Goal: Task Accomplishment & Management: Use online tool/utility

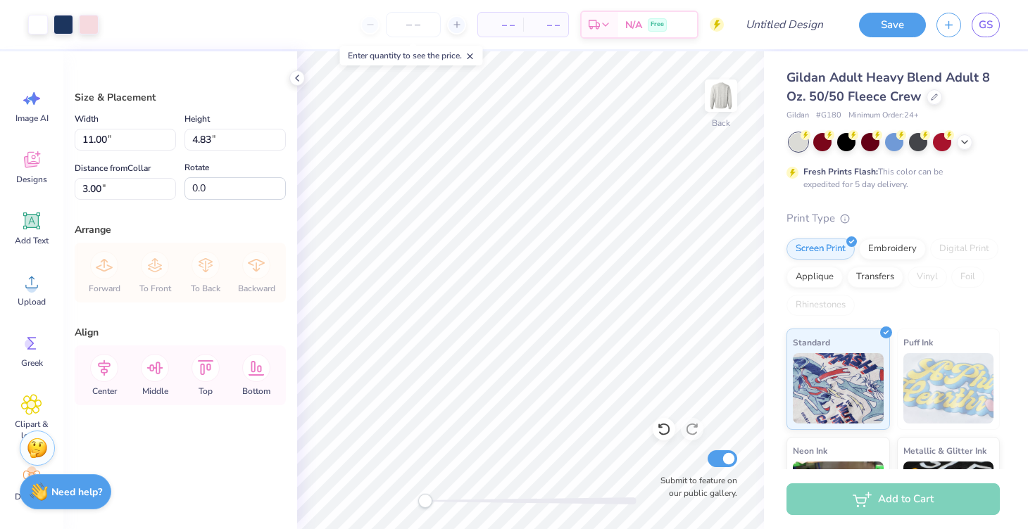
type input "3.07"
type input "1.35"
type input "9.98"
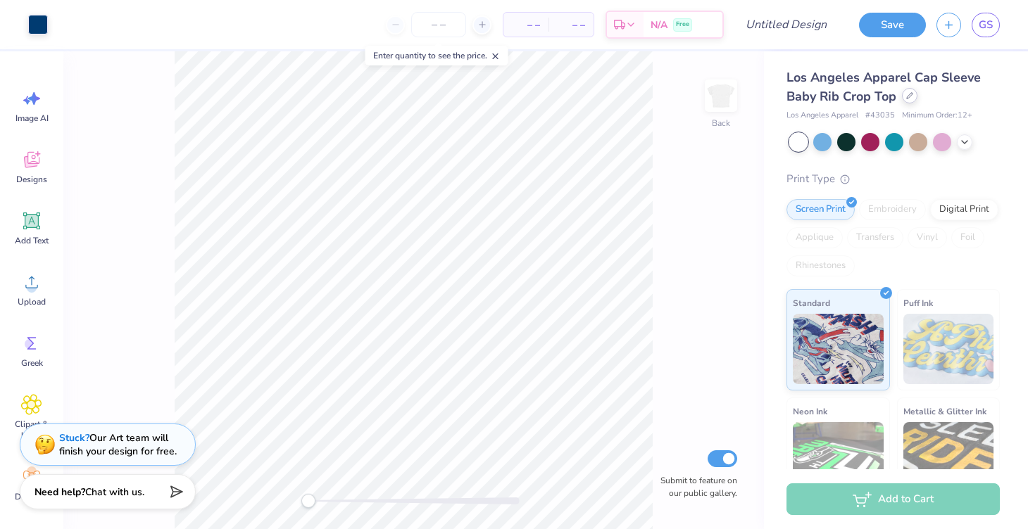
click at [912, 103] on div at bounding box center [909, 95] width 15 height 15
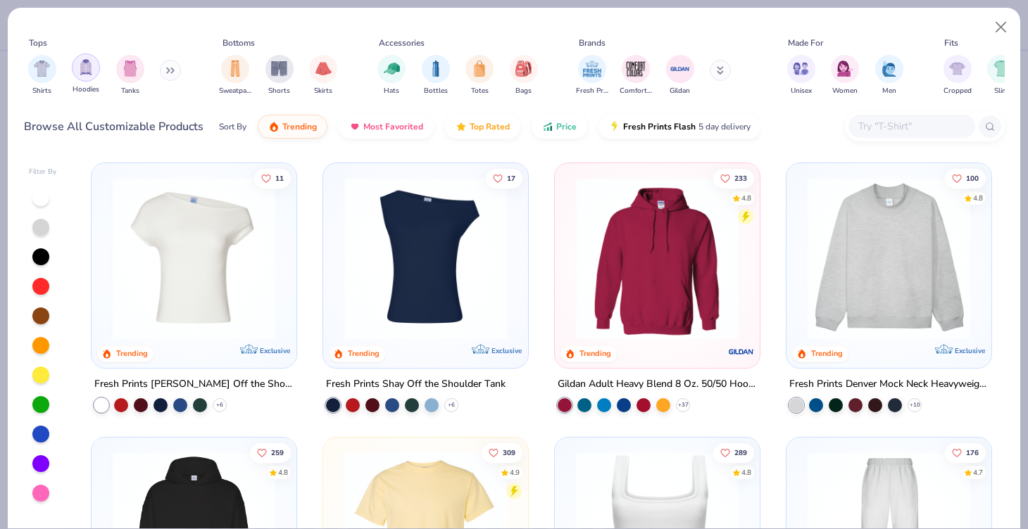
click at [90, 77] on div "filter for Hoodies" at bounding box center [86, 68] width 28 height 28
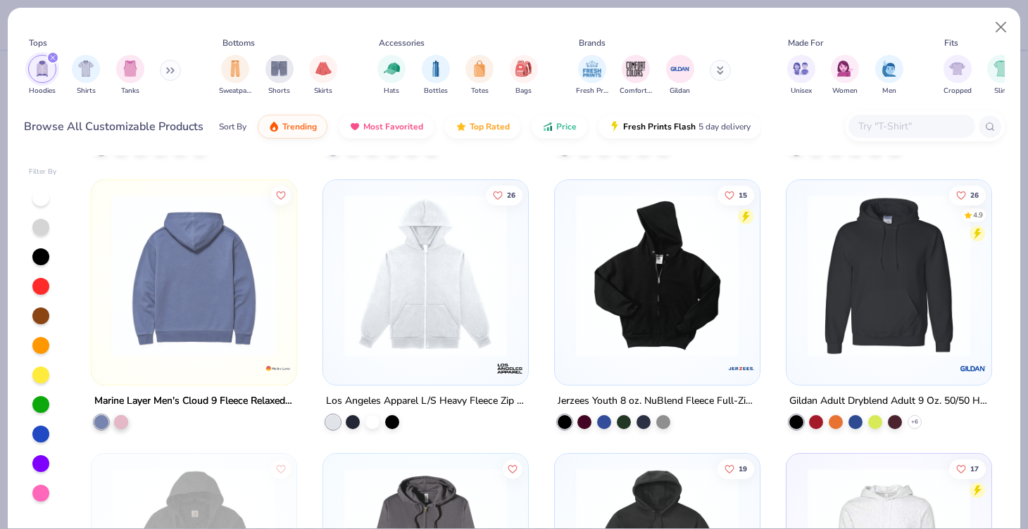
scroll to position [1956, 0]
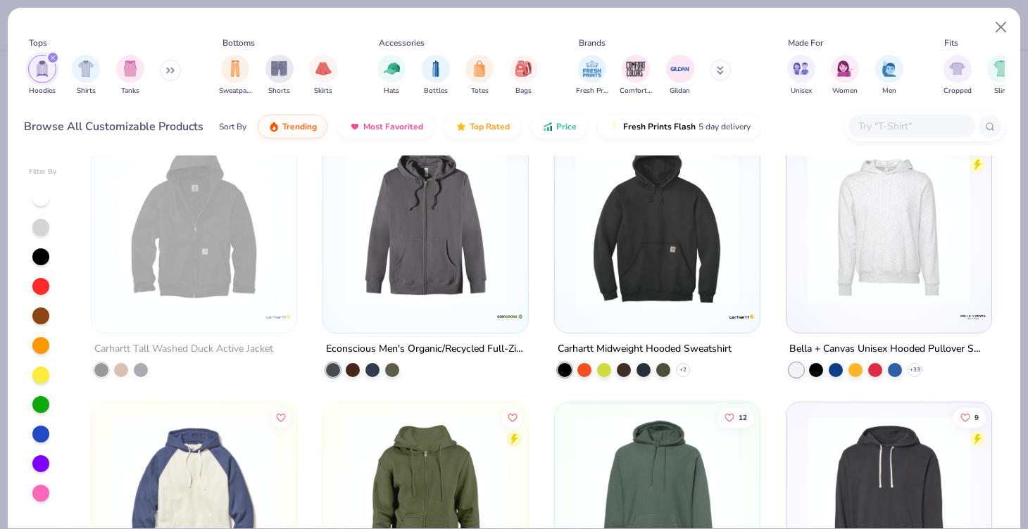
click at [165, 68] on button at bounding box center [170, 70] width 21 height 21
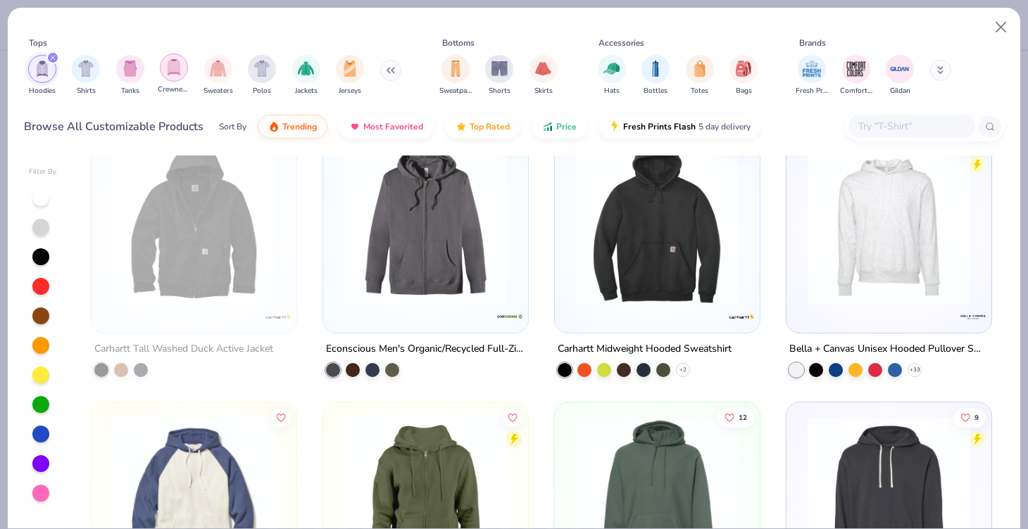
click at [180, 63] on img "filter for Crewnecks" at bounding box center [173, 67] width 15 height 16
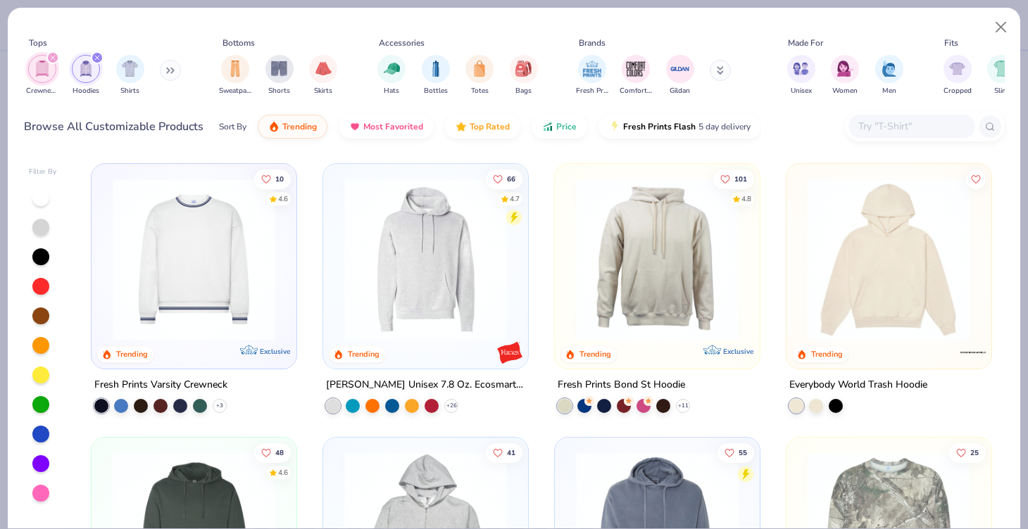
scroll to position [544, 0]
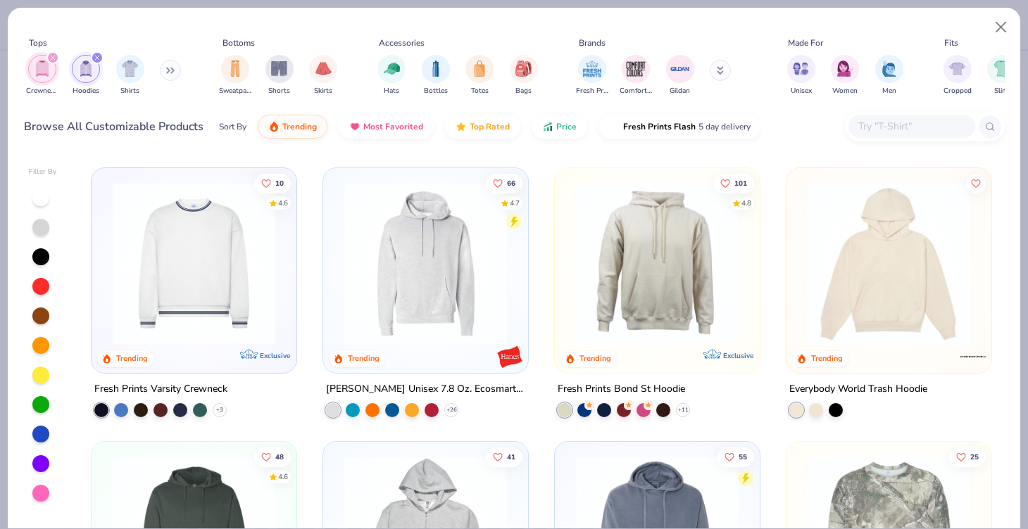
click at [233, 265] on img at bounding box center [194, 263] width 177 height 163
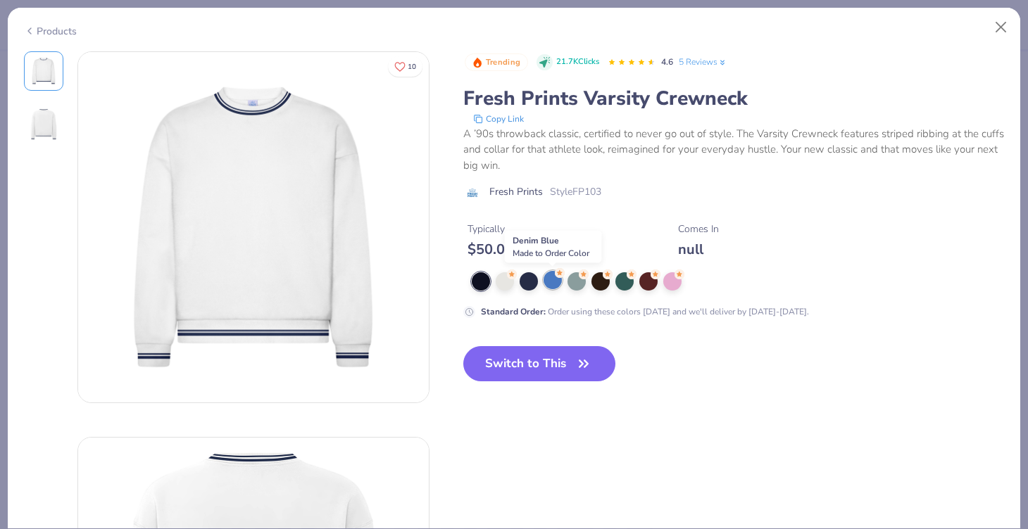
click at [546, 276] on div at bounding box center [553, 280] width 18 height 18
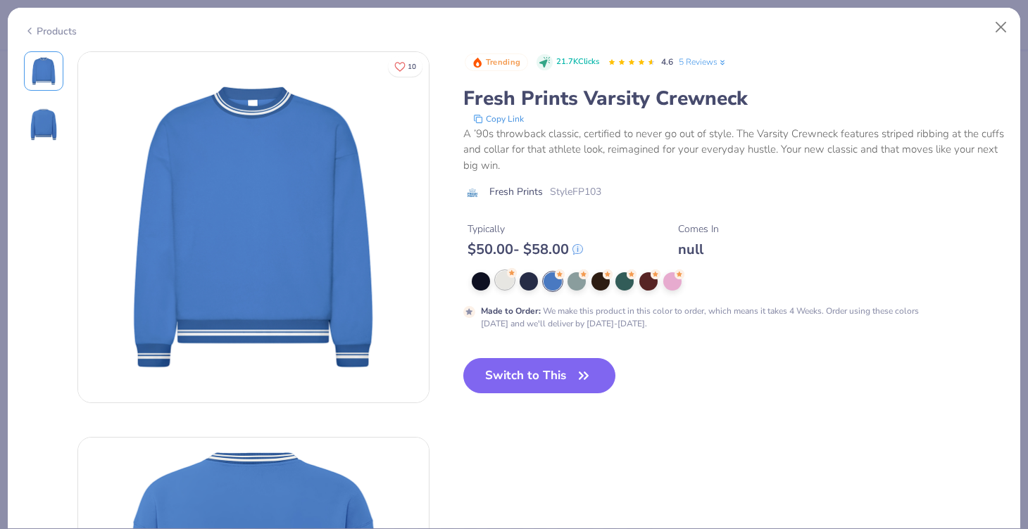
click at [501, 277] on div at bounding box center [505, 280] width 18 height 18
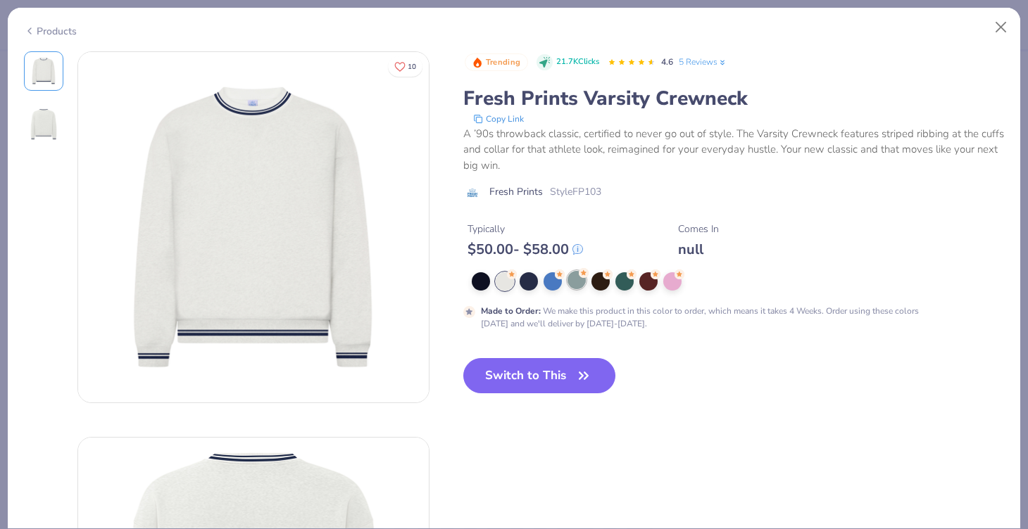
click at [582, 287] on div at bounding box center [576, 280] width 18 height 18
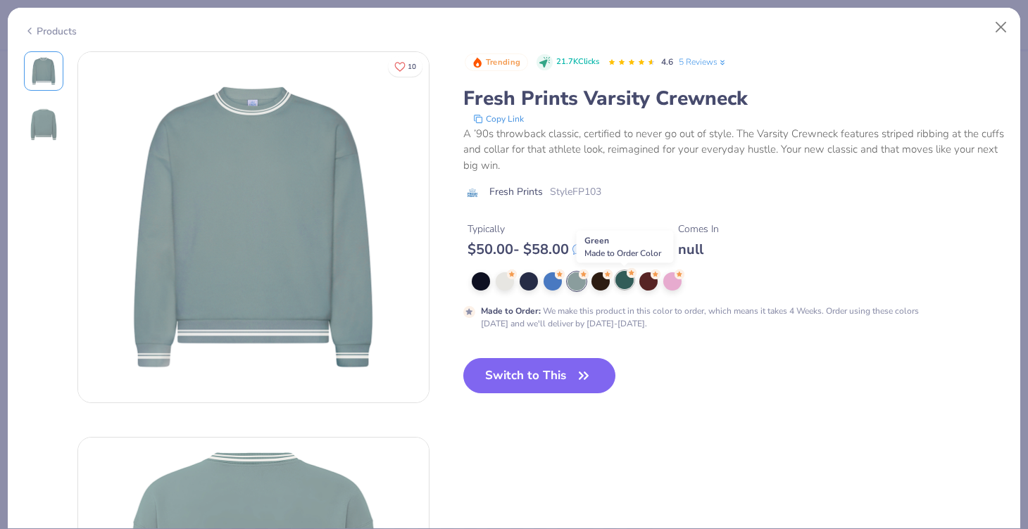
click at [626, 283] on div at bounding box center [624, 280] width 18 height 18
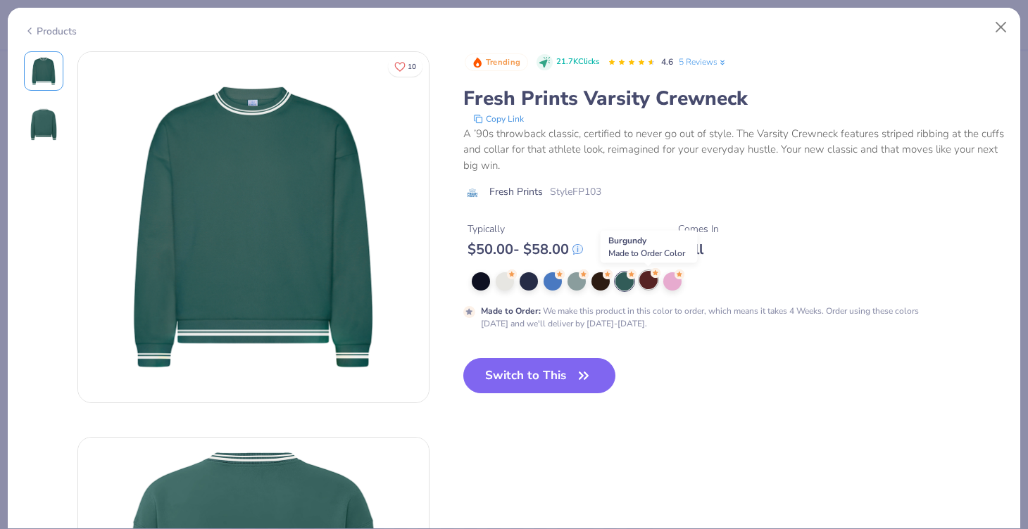
click at [655, 283] on div at bounding box center [648, 280] width 18 height 18
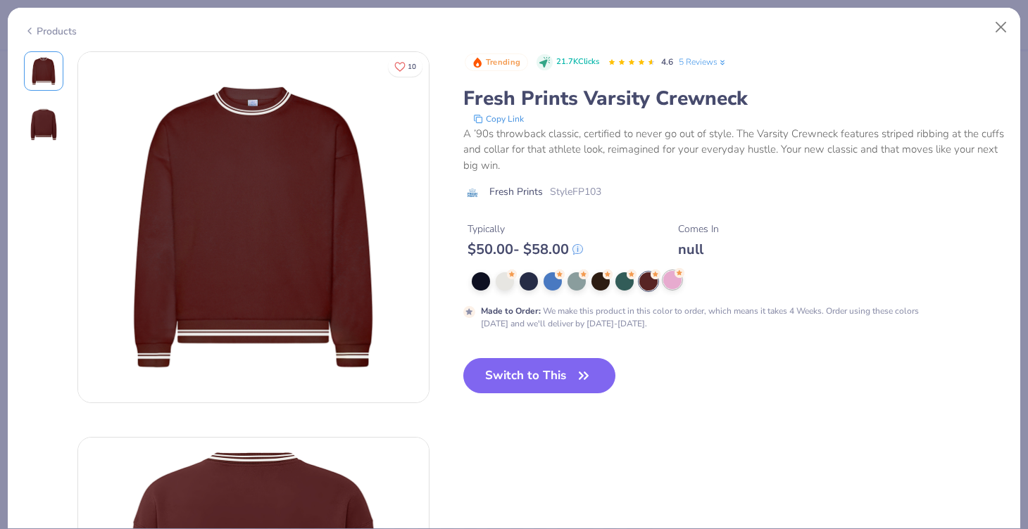
click at [672, 283] on div at bounding box center [672, 280] width 18 height 18
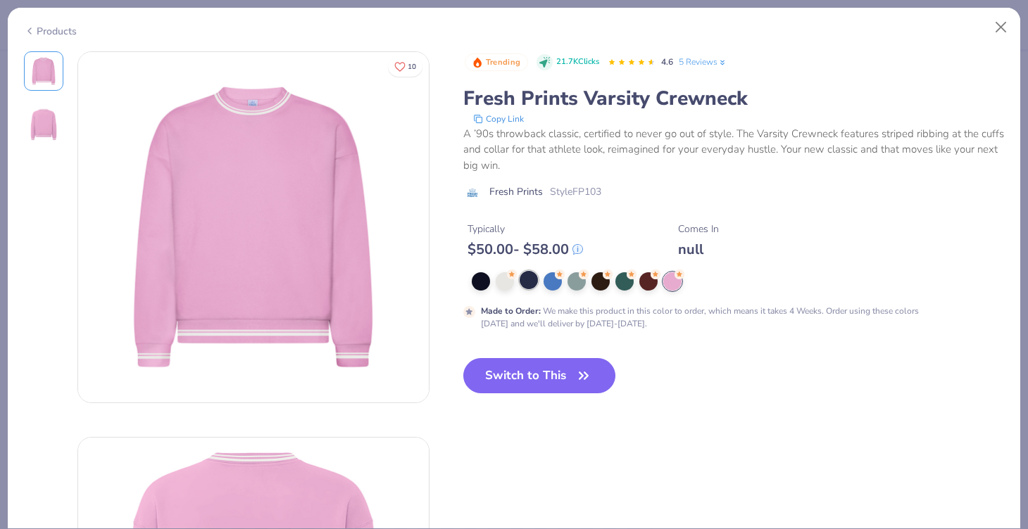
click at [521, 284] on div at bounding box center [529, 280] width 18 height 18
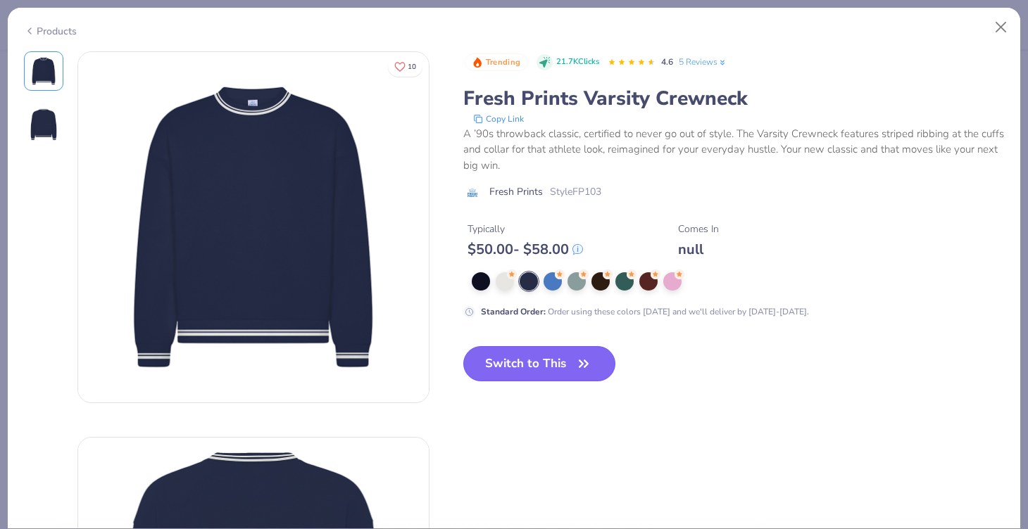
click at [512, 363] on button "Switch to This" at bounding box center [539, 363] width 153 height 35
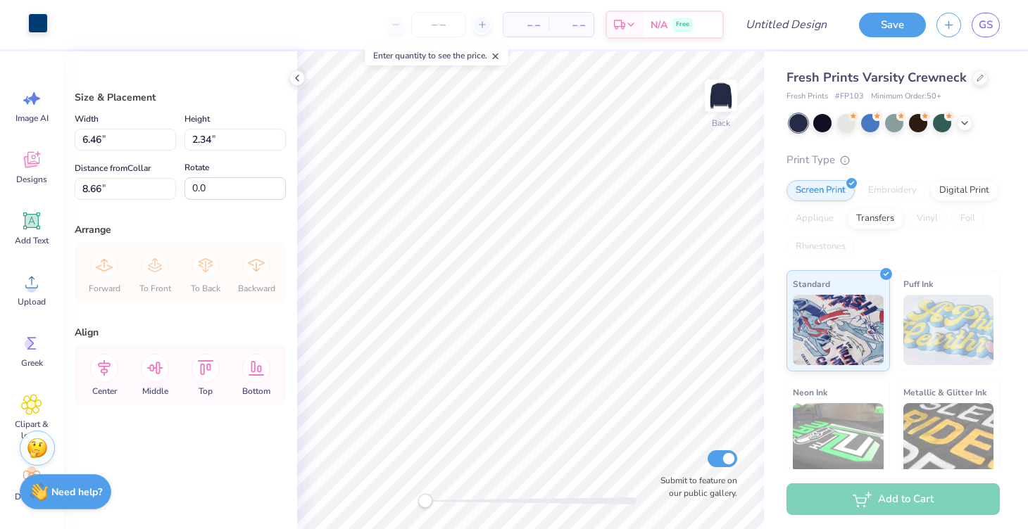
click at [39, 26] on div at bounding box center [38, 23] width 20 height 20
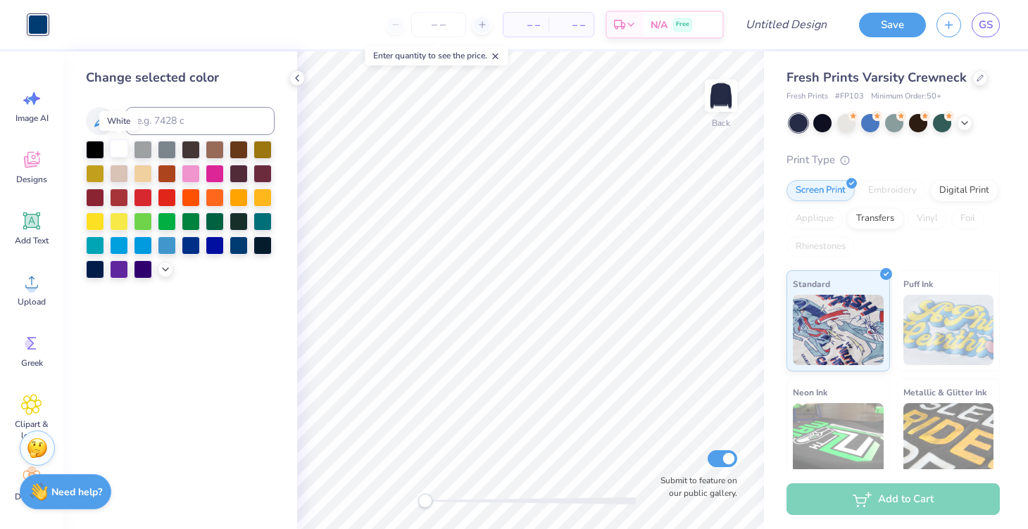
click at [118, 149] on div at bounding box center [119, 148] width 18 height 18
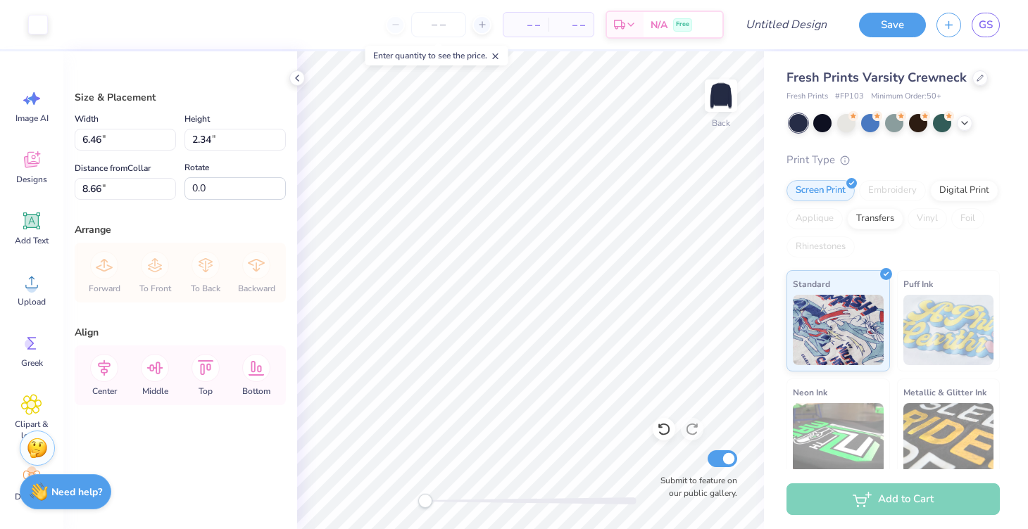
type input "10.01"
type input "3.62"
type input "3.75"
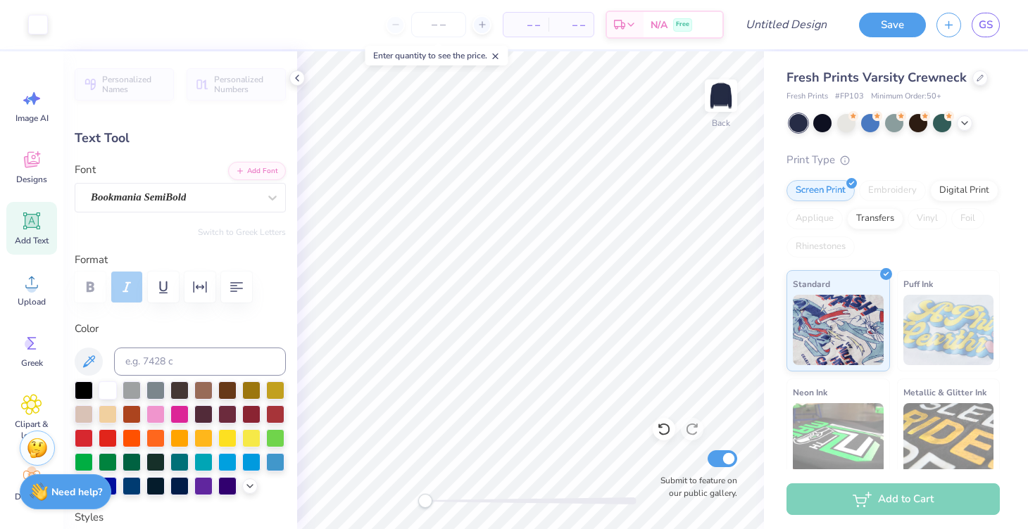
type input "1.60"
type input "1.11"
type input "3.64"
click at [665, 435] on icon at bounding box center [664, 429] width 14 height 14
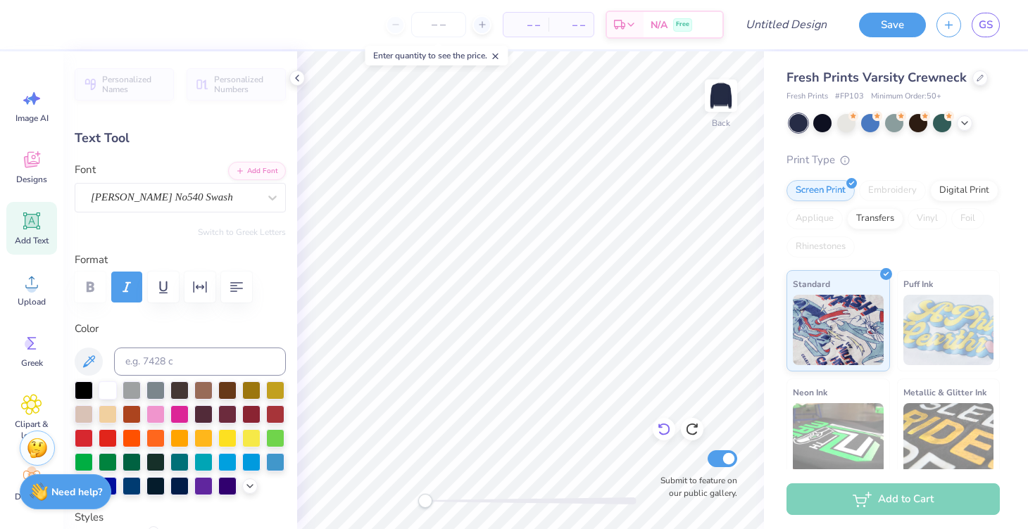
type input "0.0"
type input "2.77"
type input "1.27"
type input "3.65"
type textarea "Hearts United"
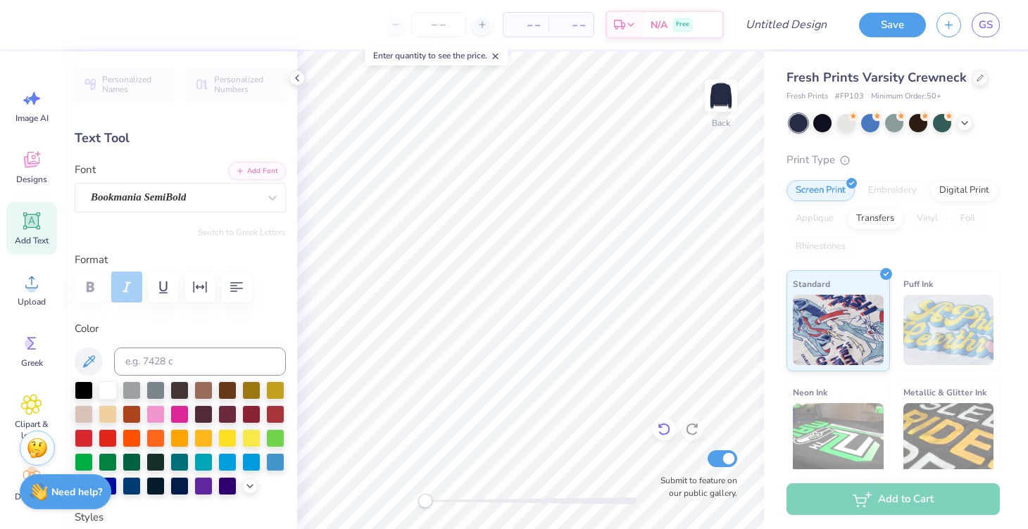
scroll to position [0, 3]
type input "2.26"
type input "1.03"
type input "3.66"
type input "1.18"
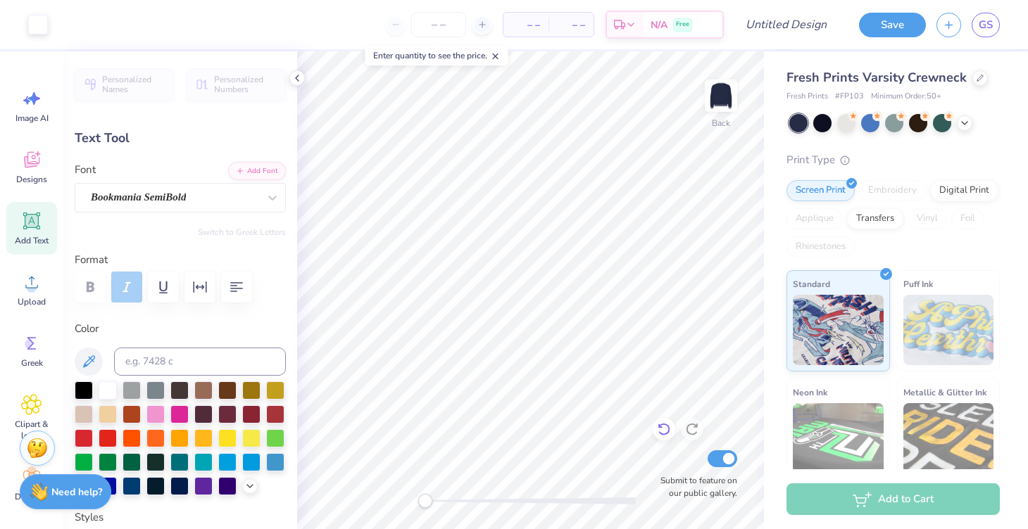
type input "1.01"
type input "3.69"
type input "0.0"
type input "1.51"
type input "0.99"
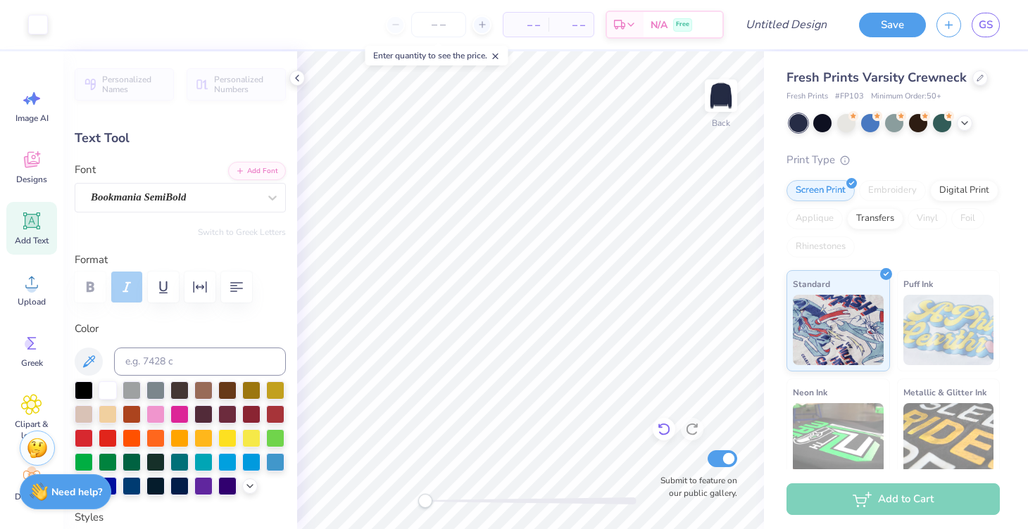
type input "9.17"
type input "1.03"
type input "4.12"
type input "5.99"
type input "0.39"
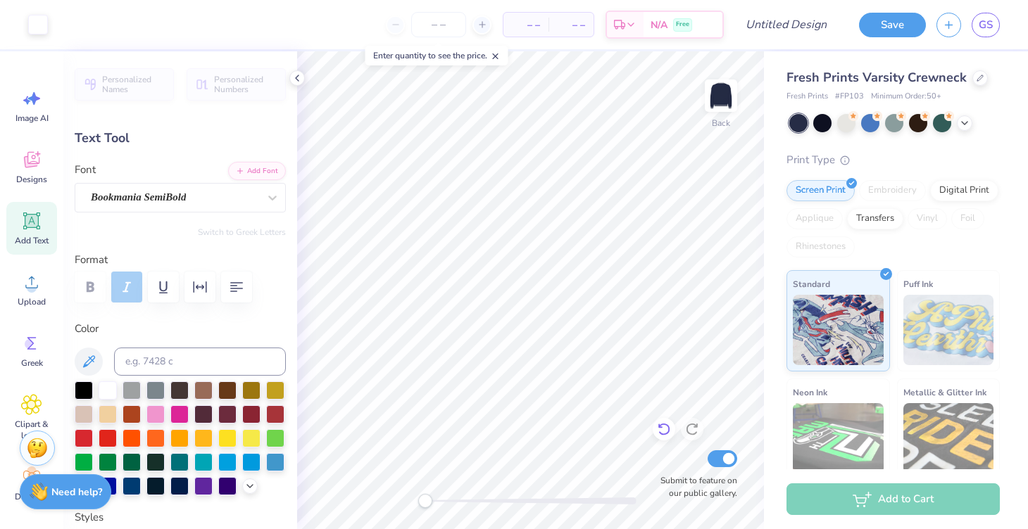
type input "5.06"
type textarea "k"
type textarea "KKG x KA"
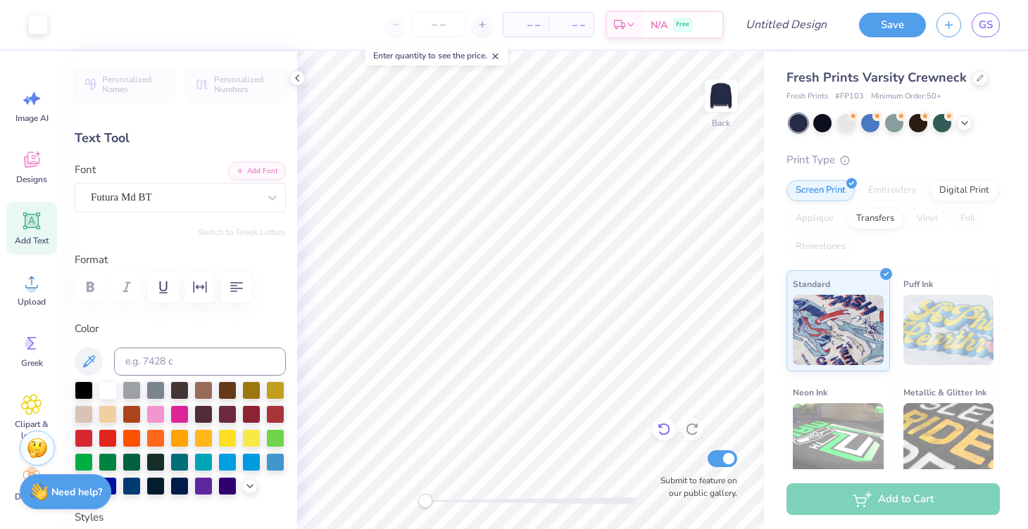
type input "2.16"
type input "0.38"
type input "5.07"
type input "9.17"
type input "1.03"
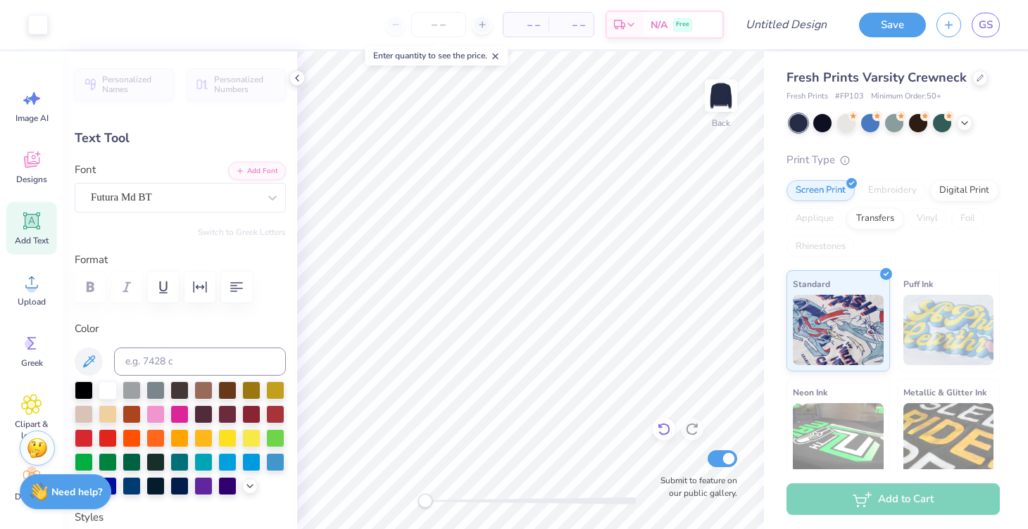
type input "3.58"
type input "2.16"
type input "0.38"
type input "5.07"
click at [201, 192] on div "Bookmania SemiBold" at bounding box center [174, 198] width 170 height 22
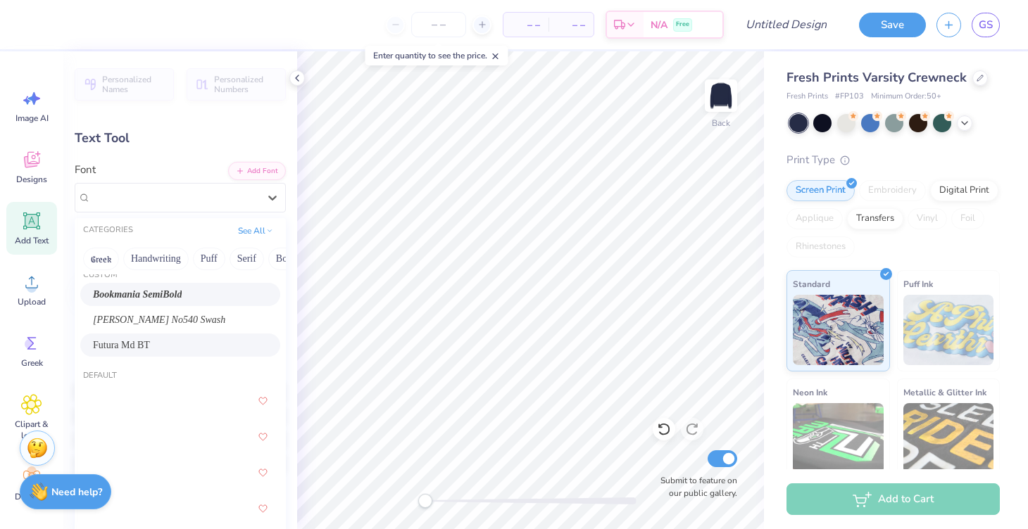
scroll to position [23, 0]
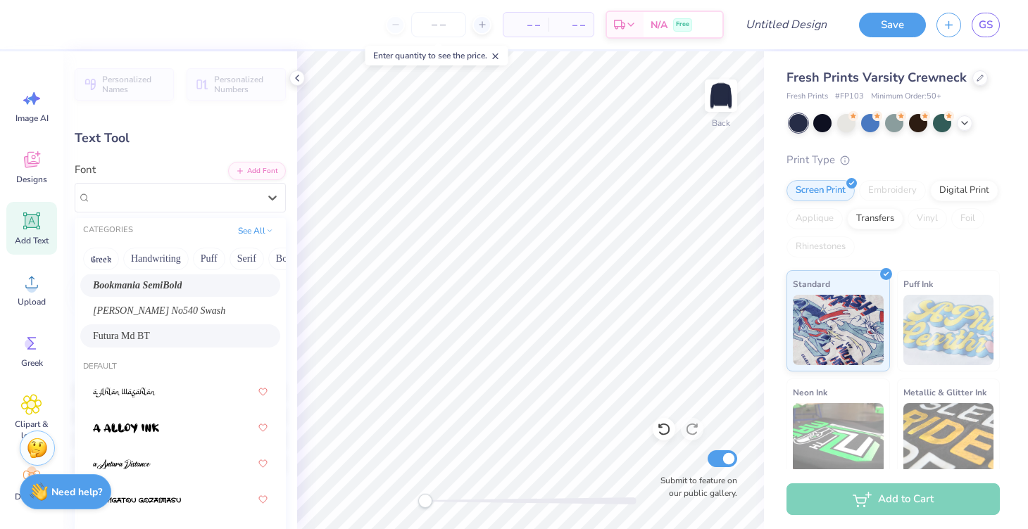
click at [168, 341] on div "Futura Md BT" at bounding box center [180, 336] width 175 height 15
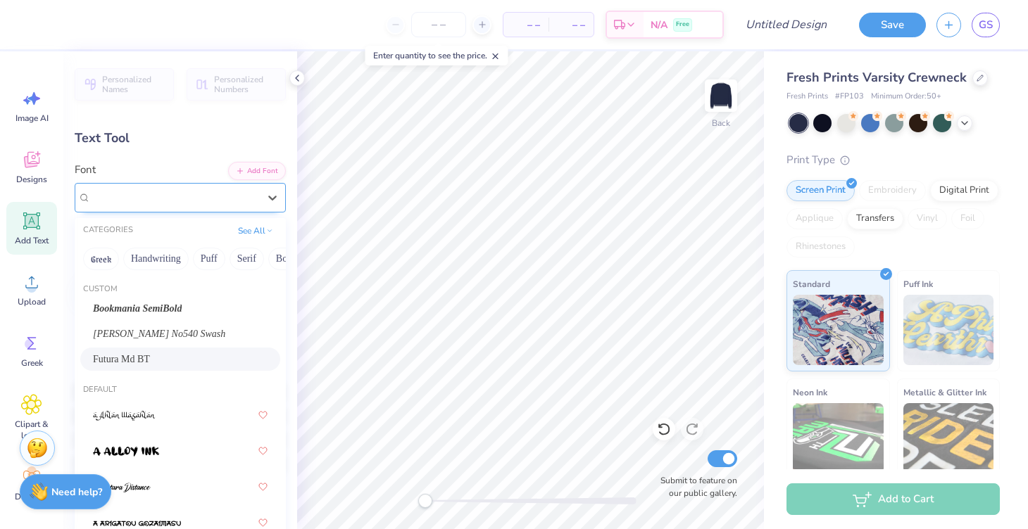
click at [171, 199] on div "Futura Md BT" at bounding box center [174, 198] width 170 height 22
click at [169, 316] on div "Bookmania SemiBold" at bounding box center [180, 308] width 200 height 23
click at [200, 196] on div "Bookmania SemiBold" at bounding box center [174, 198] width 170 height 22
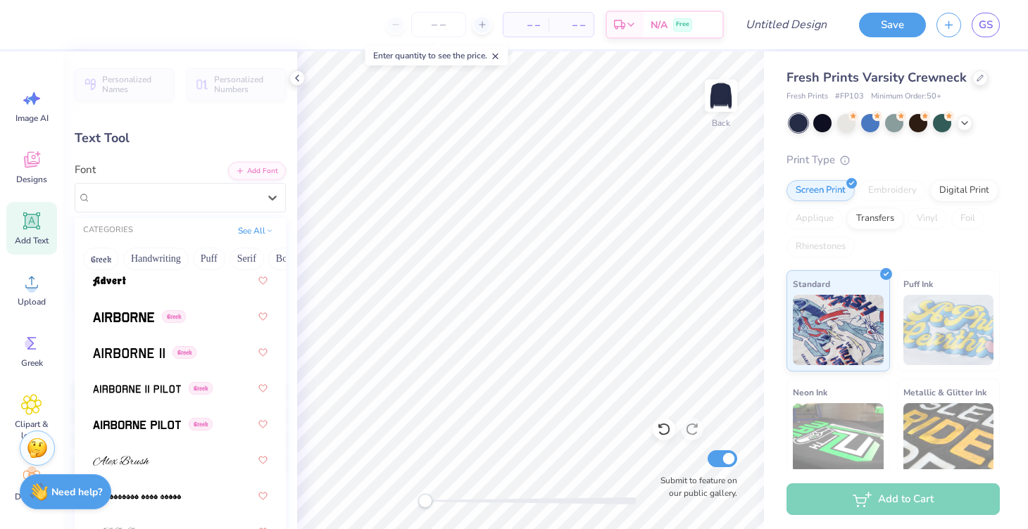
scroll to position [449, 0]
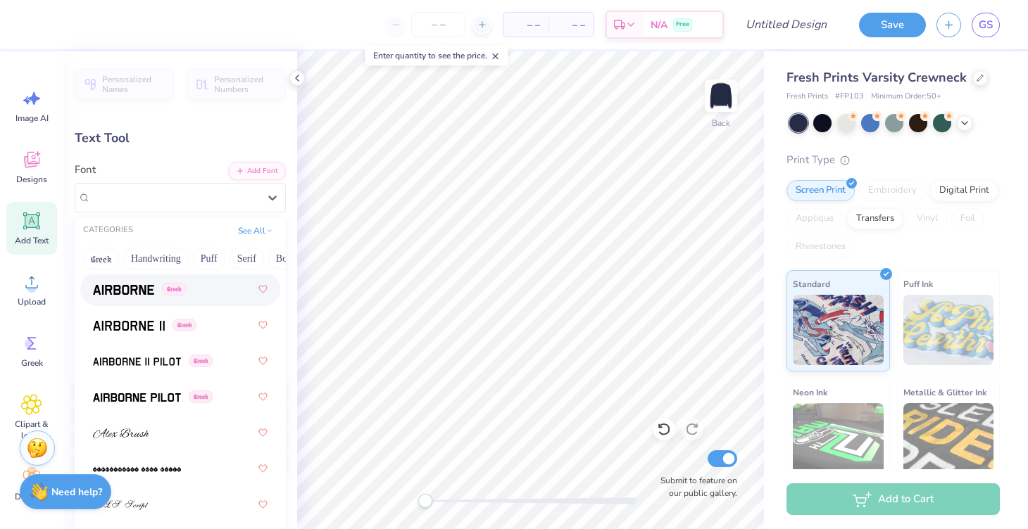
click at [130, 296] on span at bounding box center [123, 289] width 61 height 15
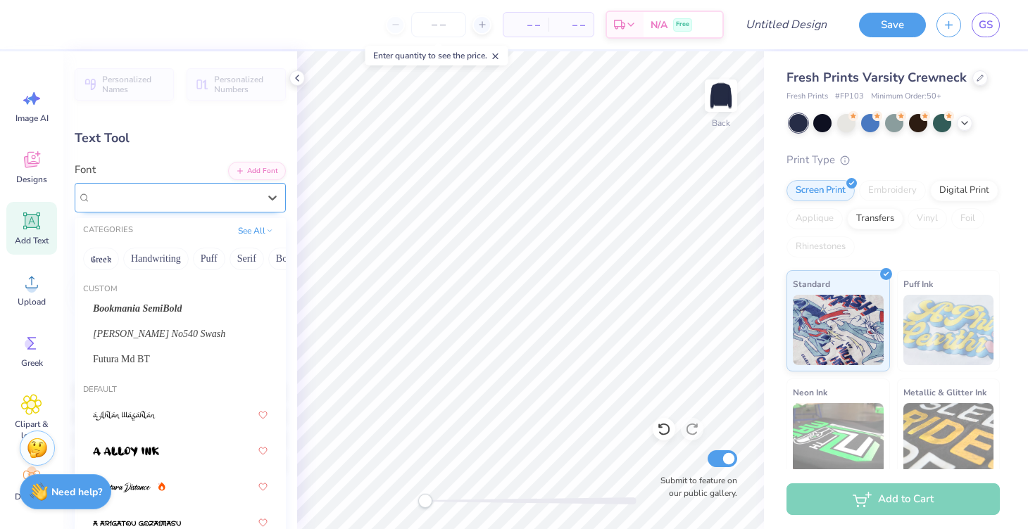
click at [167, 193] on div "Airborne Greek" at bounding box center [174, 198] width 170 height 22
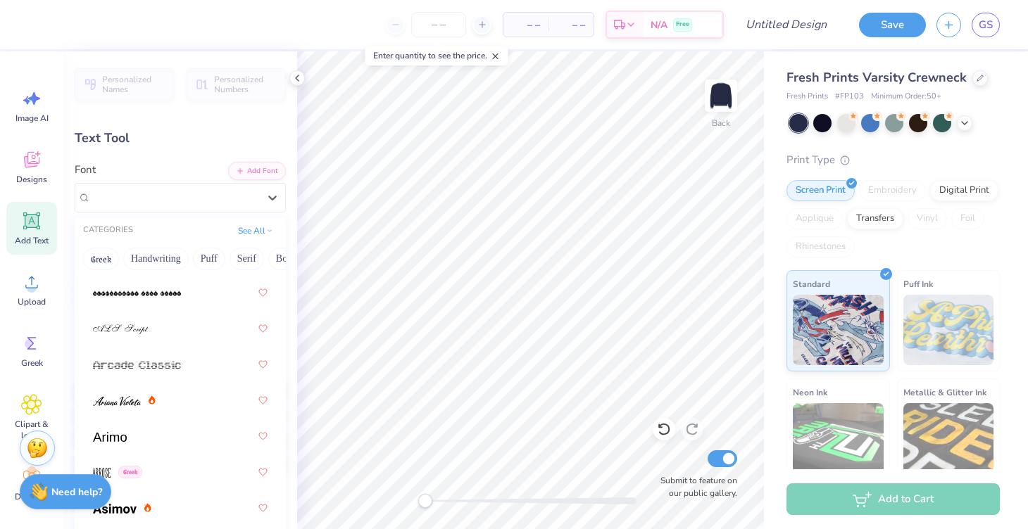
scroll to position [627, 0]
click at [131, 438] on div at bounding box center [180, 434] width 175 height 25
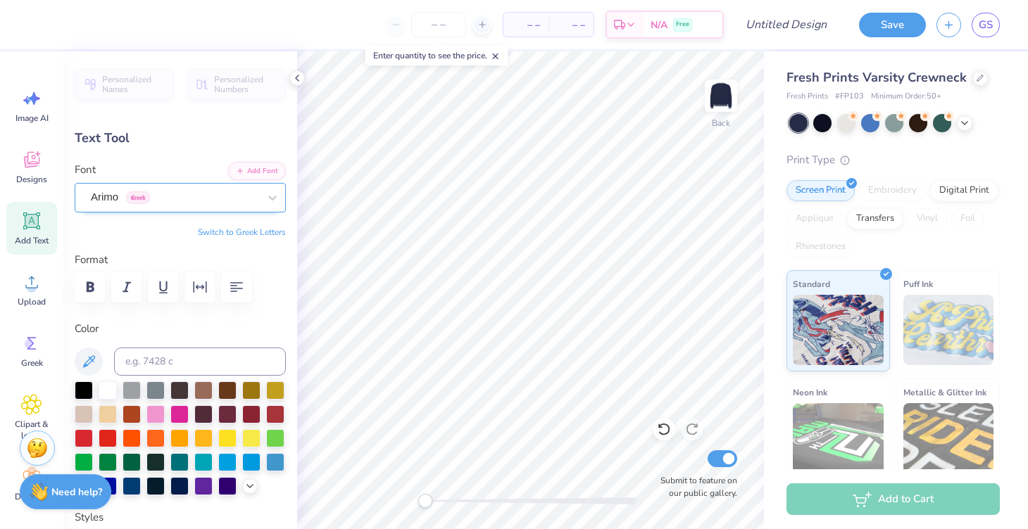
click at [190, 190] on div "Arimo Greek" at bounding box center [174, 198] width 170 height 22
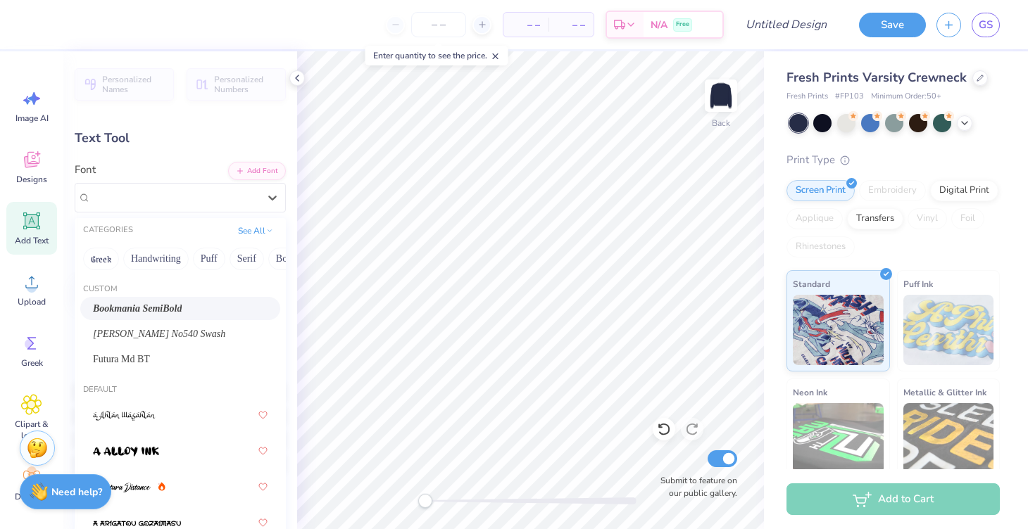
click at [181, 303] on span "Bookmania SemiBold" at bounding box center [137, 308] width 89 height 15
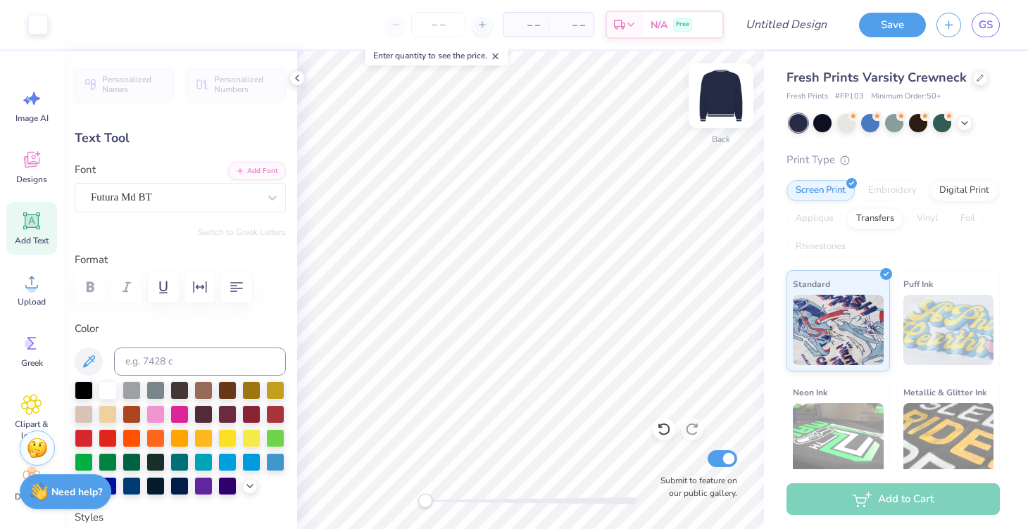
click at [708, 99] on img at bounding box center [721, 96] width 56 height 56
click at [439, 25] on input "number" at bounding box center [438, 24] width 55 height 25
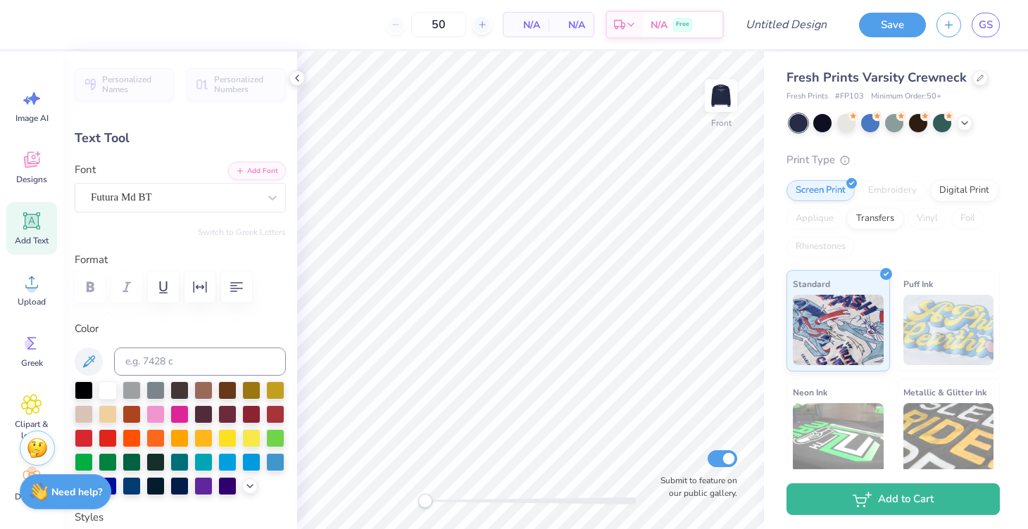
click at [343, 17] on div "50 N/A Per Item N/A Total Est. Delivery N/A Free" at bounding box center [381, 24] width 685 height 49
drag, startPoint x: 422, startPoint y: 28, endPoint x: 411, endPoint y: 27, distance: 10.6
click at [412, 28] on input "50" at bounding box center [385, 24] width 55 height 25
click at [392, 94] on body "50 $50.96 Per Item $2,548.00 Total Est. Delivery [DATE] - [DATE] Free Design Ti…" at bounding box center [514, 264] width 1028 height 529
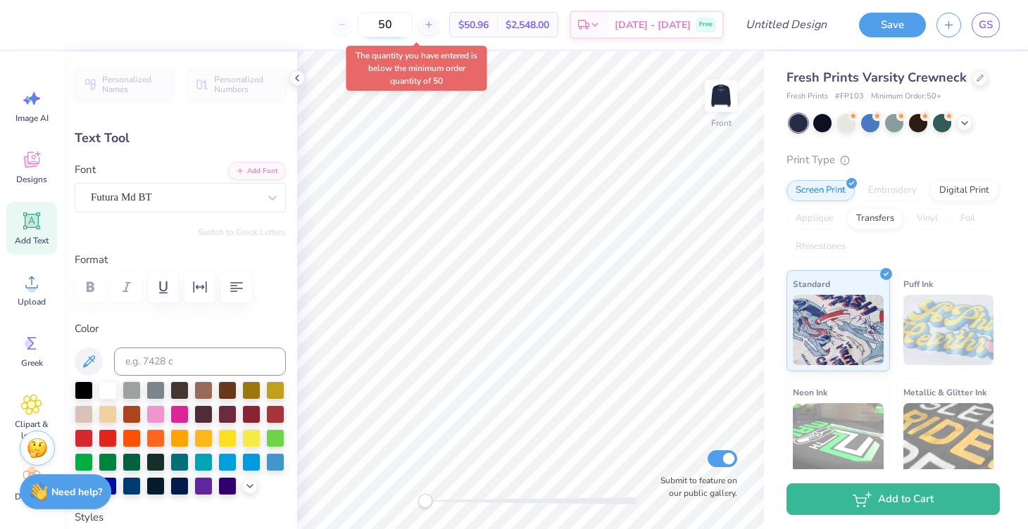
click at [413, 26] on input "50" at bounding box center [385, 24] width 55 height 25
drag, startPoint x: 427, startPoint y: 25, endPoint x: 369, endPoint y: 24, distance: 57.7
click at [372, 25] on div "50" at bounding box center [385, 24] width 106 height 25
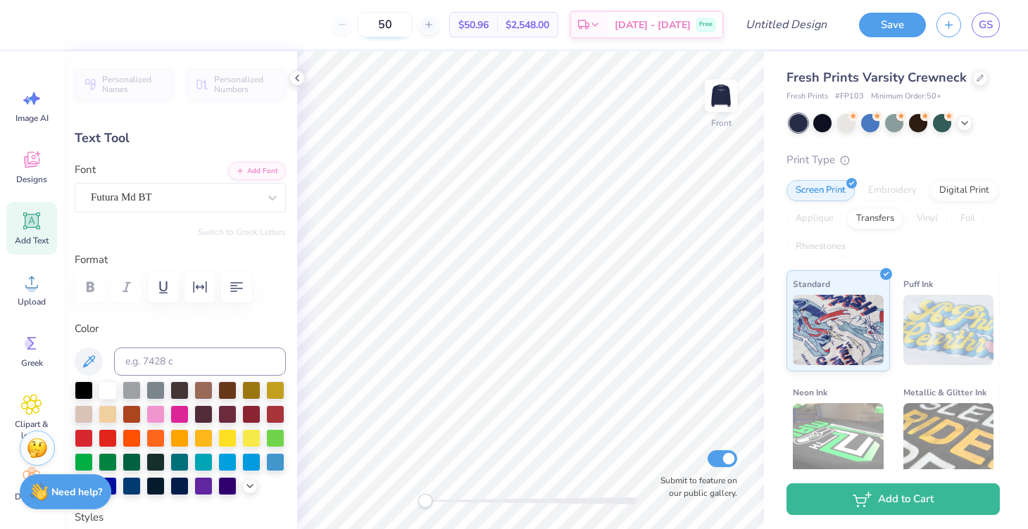
drag, startPoint x: 419, startPoint y: 20, endPoint x: 438, endPoint y: 20, distance: 19.0
click at [413, 20] on input "50" at bounding box center [385, 24] width 55 height 25
type input "5"
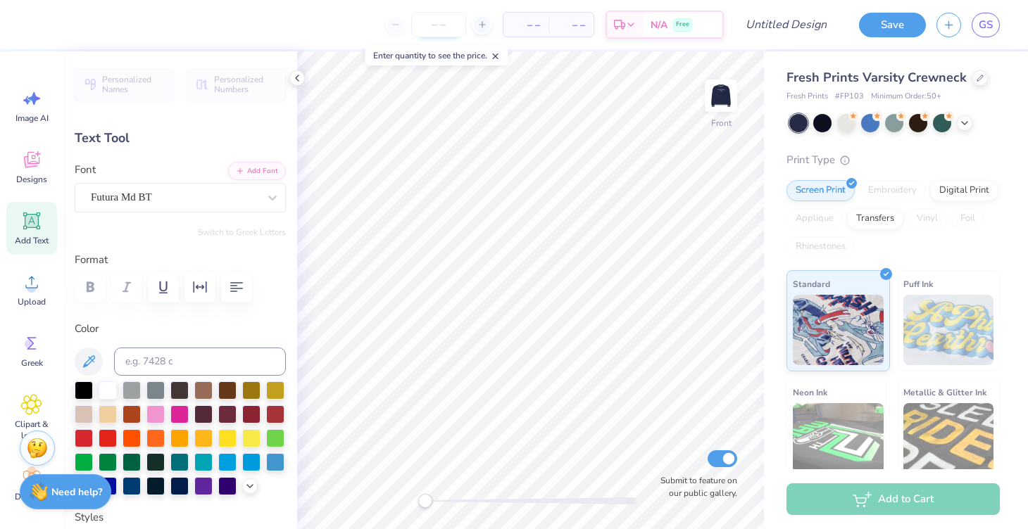
type input "2"
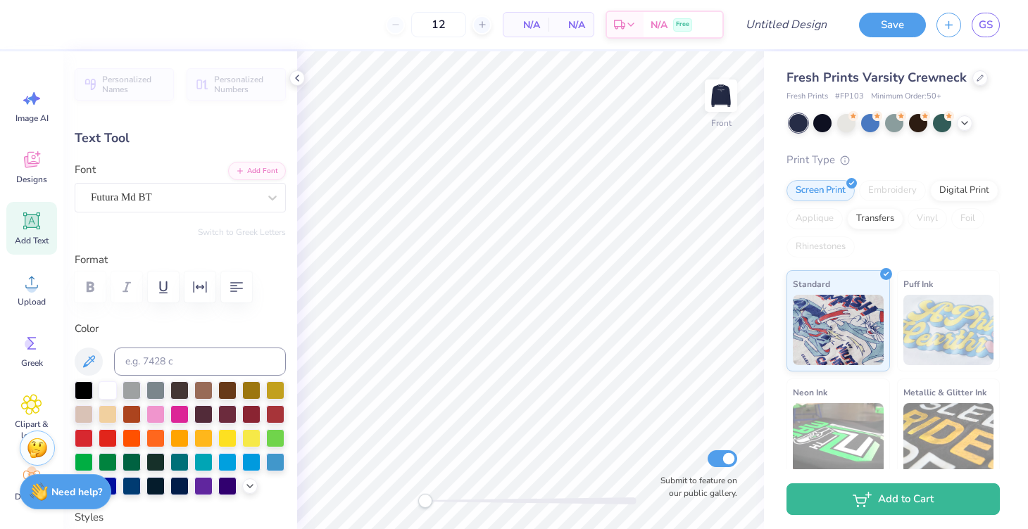
type input "50"
click at [387, 68] on body "50 N/A Per Item N/A Total Est. Delivery N/A Free Design Title Save GS Image AI …" at bounding box center [514, 264] width 1028 height 529
click at [28, 172] on div "Designs" at bounding box center [31, 167] width 51 height 53
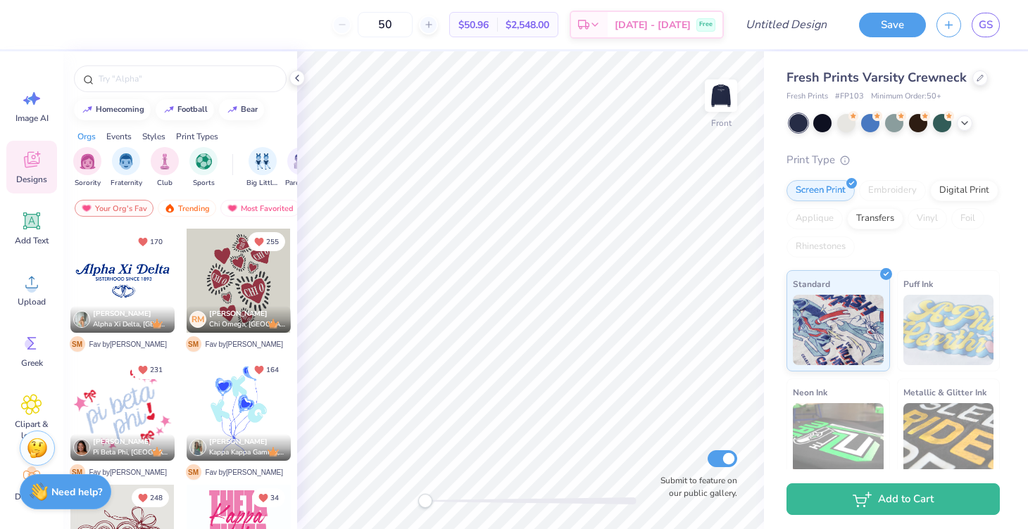
click at [230, 280] on div at bounding box center [239, 281] width 104 height 104
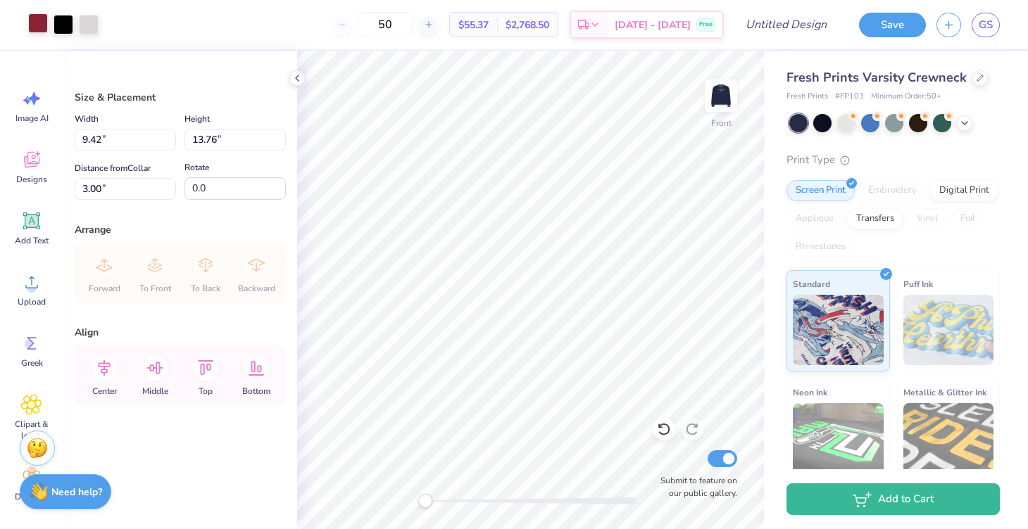
click at [34, 27] on div at bounding box center [38, 23] width 20 height 20
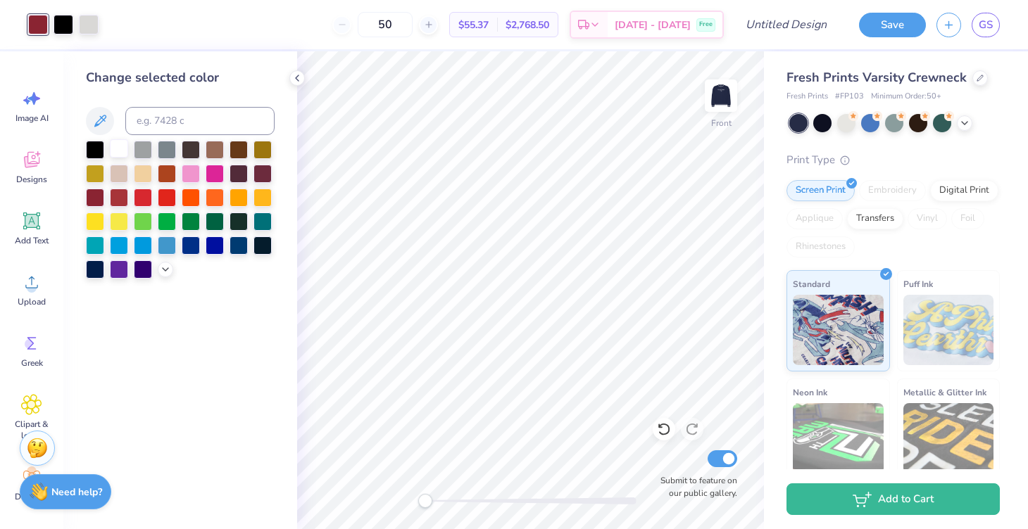
click at [121, 150] on div at bounding box center [119, 148] width 18 height 18
click at [60, 15] on div at bounding box center [64, 23] width 20 height 20
click at [124, 159] on div at bounding box center [180, 210] width 189 height 138
click at [119, 142] on div at bounding box center [119, 148] width 18 height 18
click at [64, 22] on div at bounding box center [64, 23] width 20 height 20
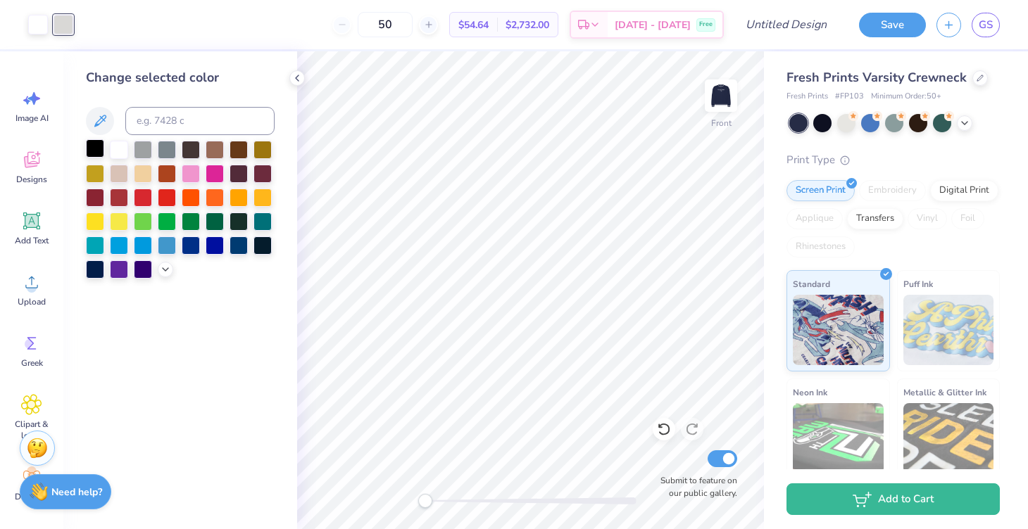
click at [96, 155] on div at bounding box center [95, 148] width 18 height 18
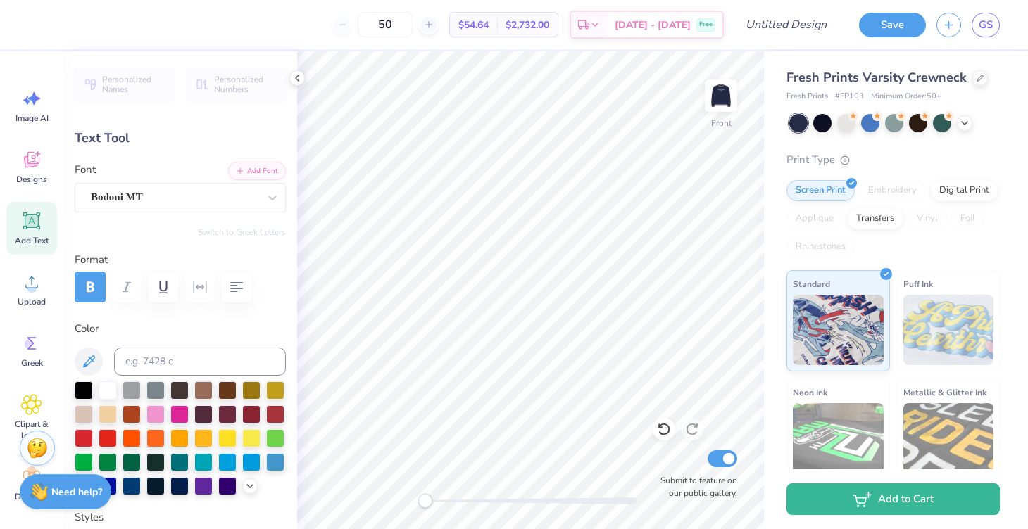
scroll to position [0, 0]
type textarea "C"
type textarea "k"
type textarea "KKG"
type input "0.0"
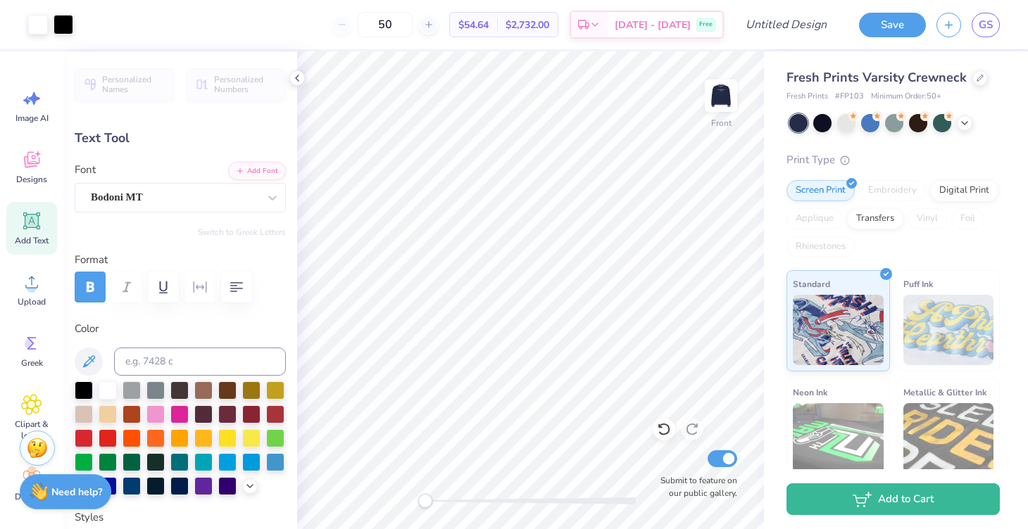
type input "2.16"
type input "1.69"
type input "8.74"
type input "26.4"
type textarea "O"
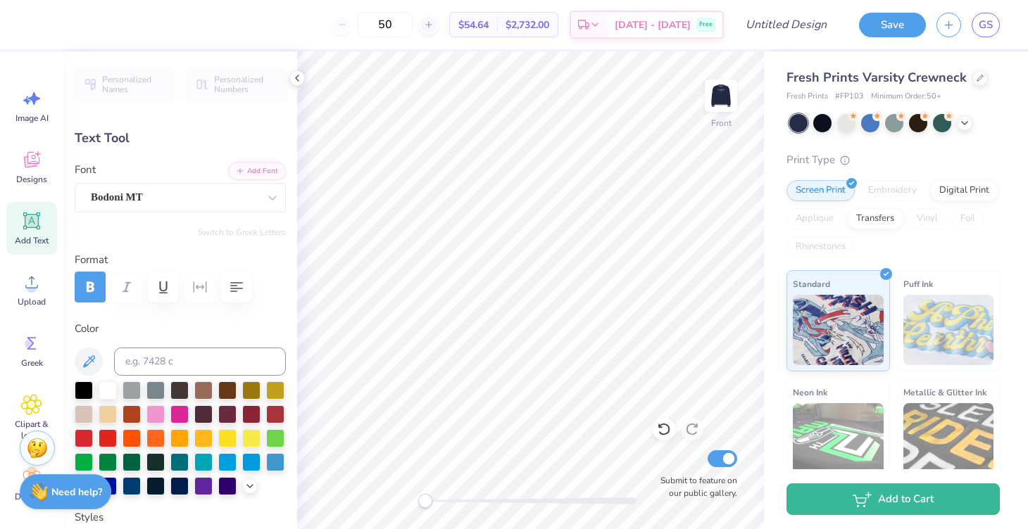
type textarea "KA"
type input "0.0"
type input "2.17"
type input "1.72"
type input "5.09"
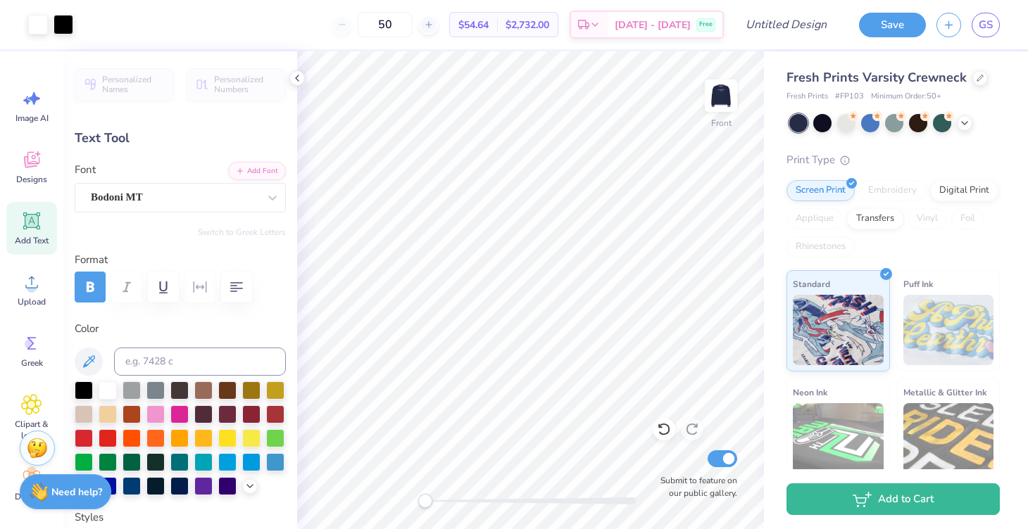
type input "-30.6"
type textarea "C"
type textarea "KKG"
type input "0.96"
type input "1.42"
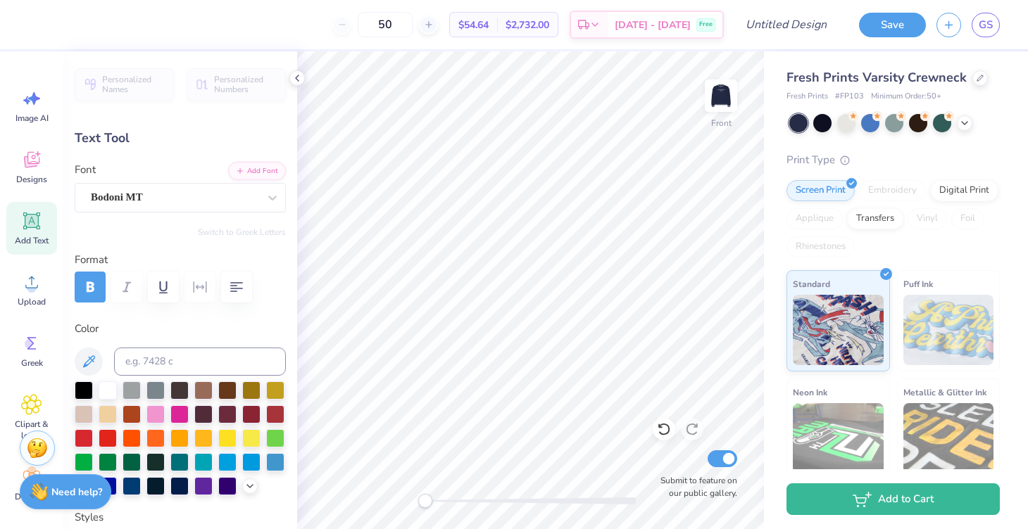
type input "3.73"
type input "-71.8"
type textarea "O"
type textarea "KA"
type input "0.0"
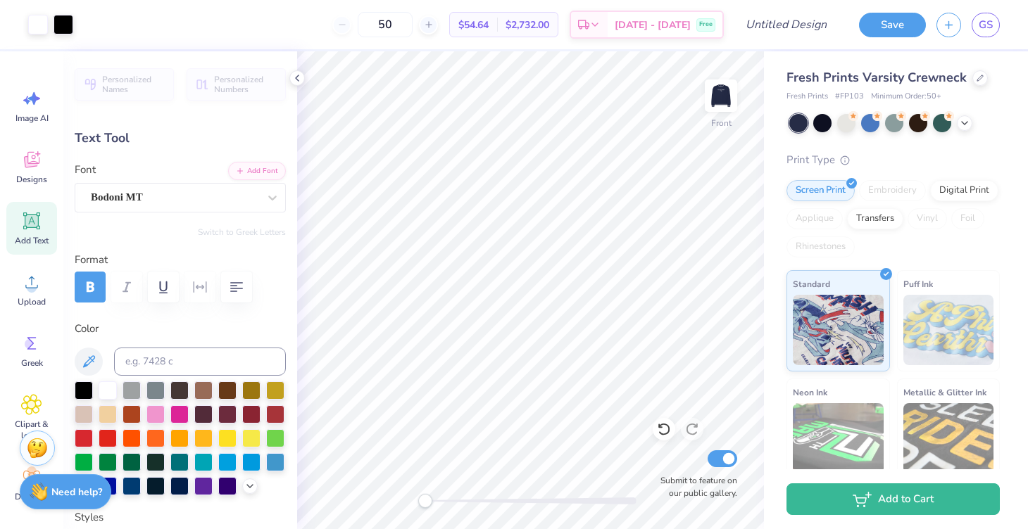
type input "1.34"
type input "1.09"
type input "14.70"
type input "0.0"
click at [663, 425] on icon at bounding box center [664, 430] width 12 height 13
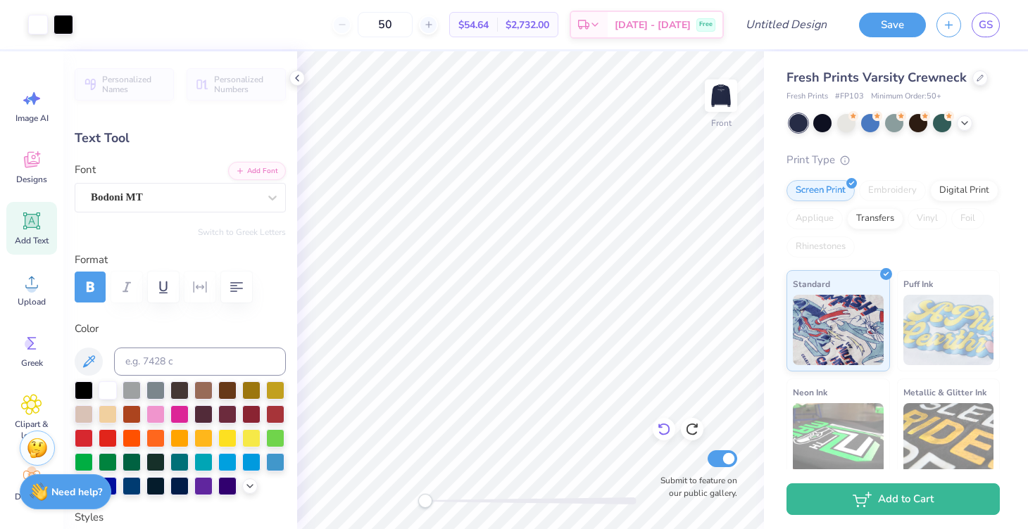
type input "14.76"
type input "29.3"
type textarea "KKG"
type input "0.0"
click at [63, 28] on div at bounding box center [64, 23] width 20 height 20
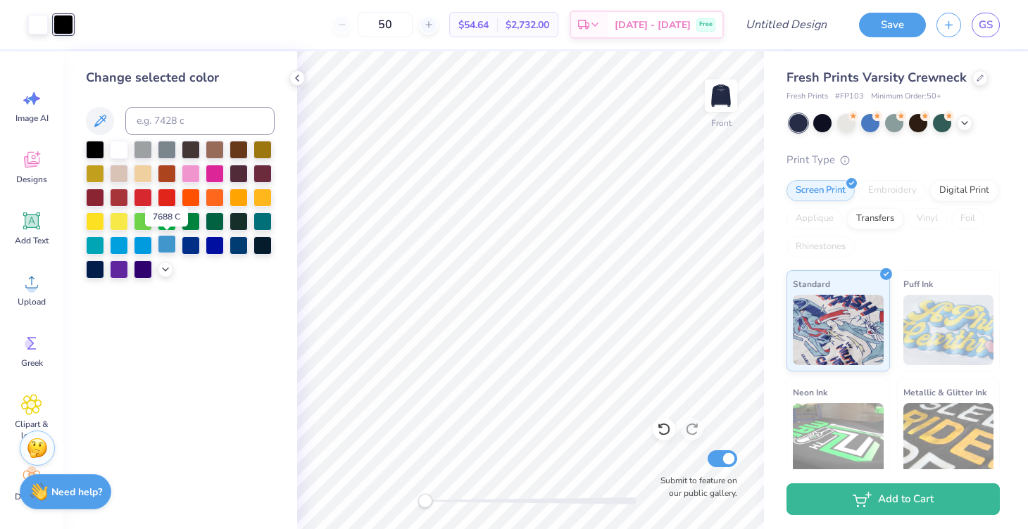
click at [165, 248] on div at bounding box center [167, 244] width 18 height 18
click at [165, 272] on icon at bounding box center [165, 268] width 11 height 11
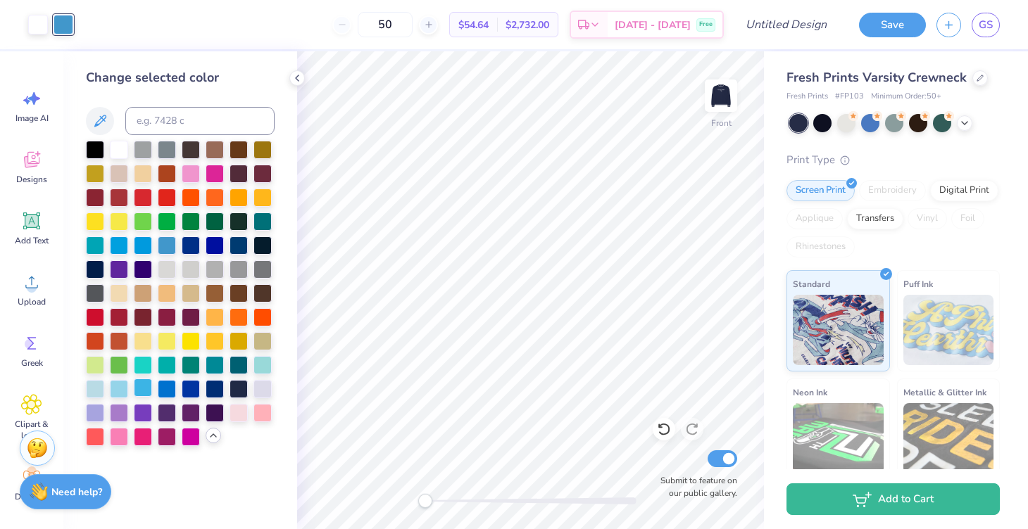
click at [140, 388] on div at bounding box center [143, 388] width 18 height 18
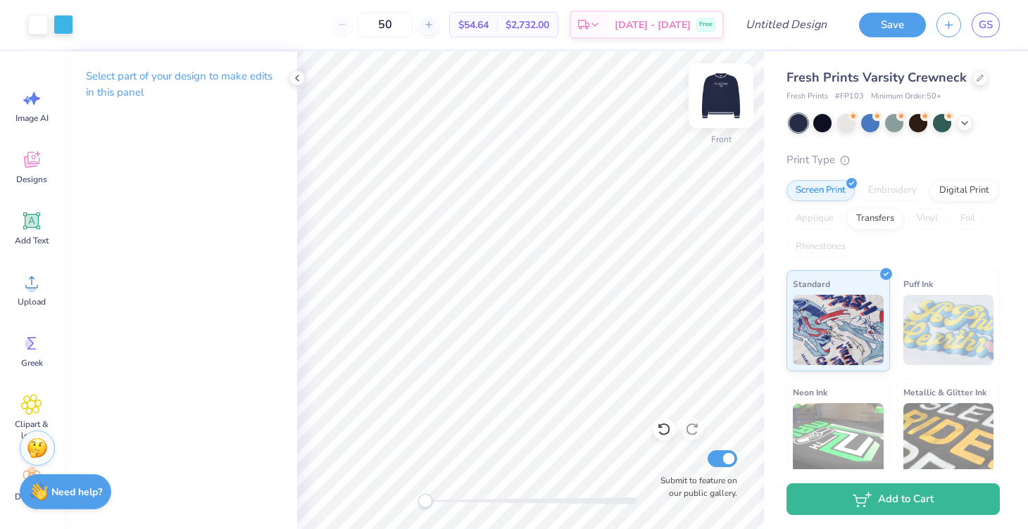
click at [727, 104] on img at bounding box center [721, 96] width 56 height 56
click at [727, 103] on img at bounding box center [721, 96] width 28 height 28
click at [727, 104] on img at bounding box center [721, 96] width 56 height 56
click at [727, 105] on img at bounding box center [721, 96] width 56 height 56
click at [724, 105] on img at bounding box center [721, 96] width 56 height 56
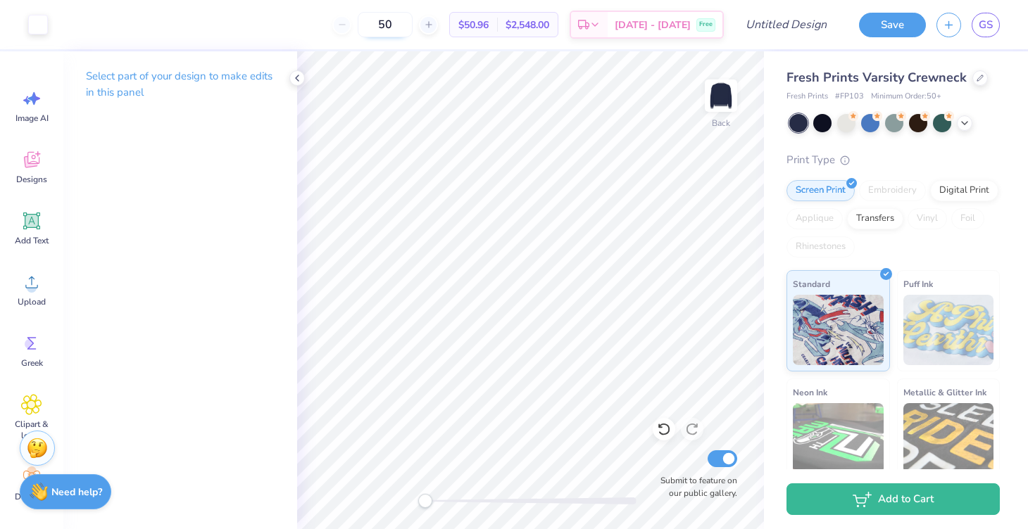
drag, startPoint x: 427, startPoint y: 24, endPoint x: 393, endPoint y: 25, distance: 34.5
click at [393, 25] on input "50" at bounding box center [385, 24] width 55 height 25
drag, startPoint x: 435, startPoint y: 15, endPoint x: 445, endPoint y: 19, distance: 10.7
click at [438, 19] on div "70" at bounding box center [385, 24] width 106 height 25
drag, startPoint x: 405, startPoint y: 26, endPoint x: 463, endPoint y: 25, distance: 57.7
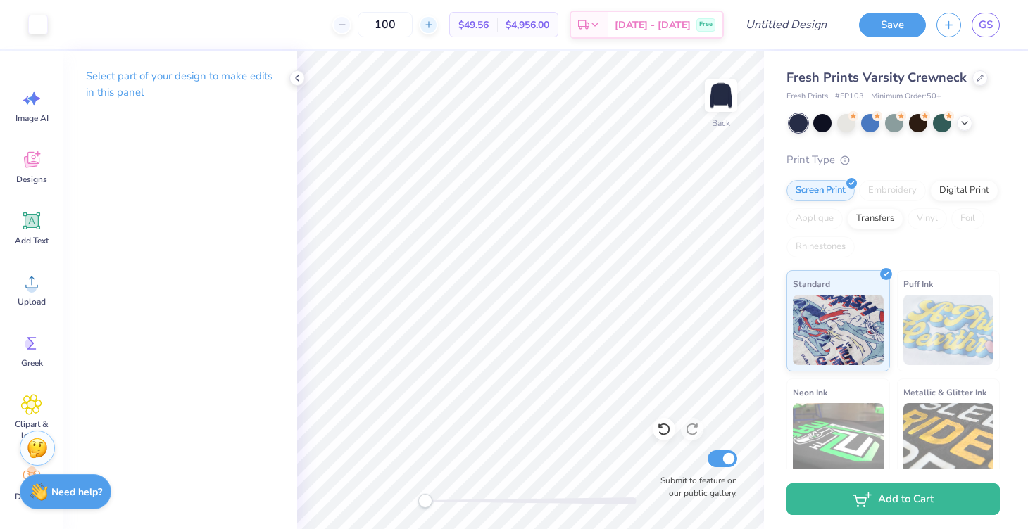
click at [438, 25] on div "100" at bounding box center [385, 24] width 106 height 25
type input "200"
drag, startPoint x: 432, startPoint y: 29, endPoint x: 399, endPoint y: 29, distance: 33.1
click at [399, 29] on input "200" at bounding box center [385, 24] width 55 height 25
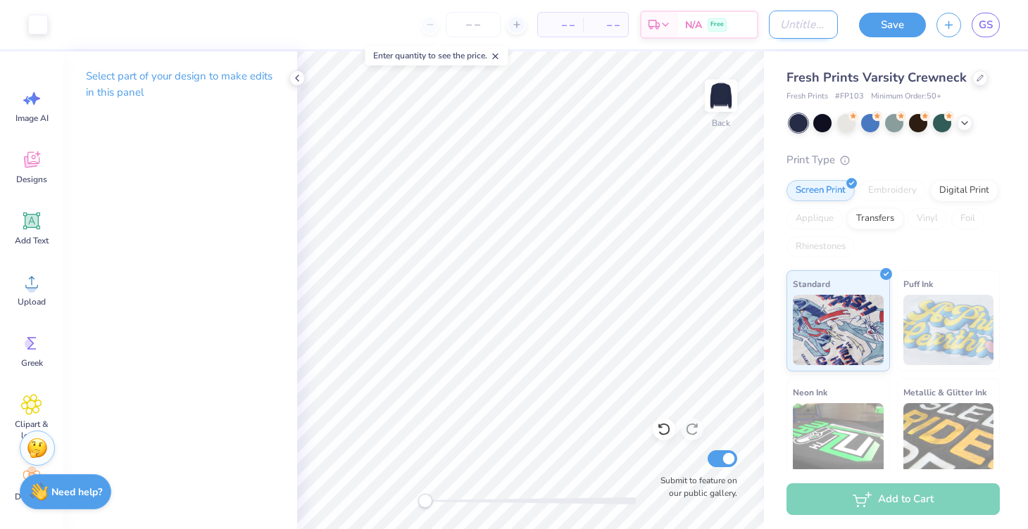
click at [800, 23] on input "Design Title" at bounding box center [803, 25] width 69 height 28
click at [778, 26] on input "KA" at bounding box center [803, 25] width 69 height 28
type input "KKGXKA"
click at [878, 36] on div "Save" at bounding box center [892, 25] width 67 height 25
click at [881, 29] on button "Save" at bounding box center [892, 23] width 67 height 25
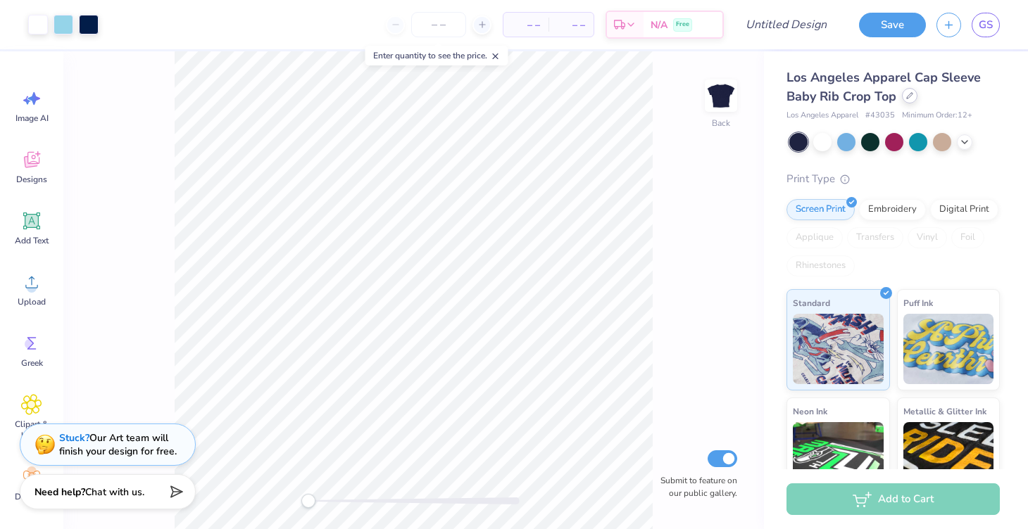
click at [909, 97] on icon at bounding box center [910, 96] width 6 height 6
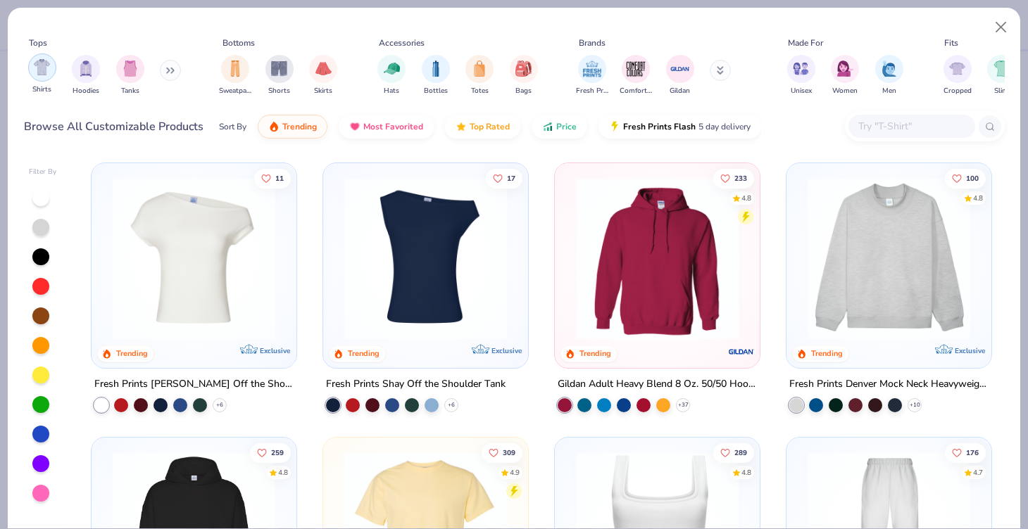
click at [40, 59] on img "filter for Shirts" at bounding box center [42, 67] width 16 height 16
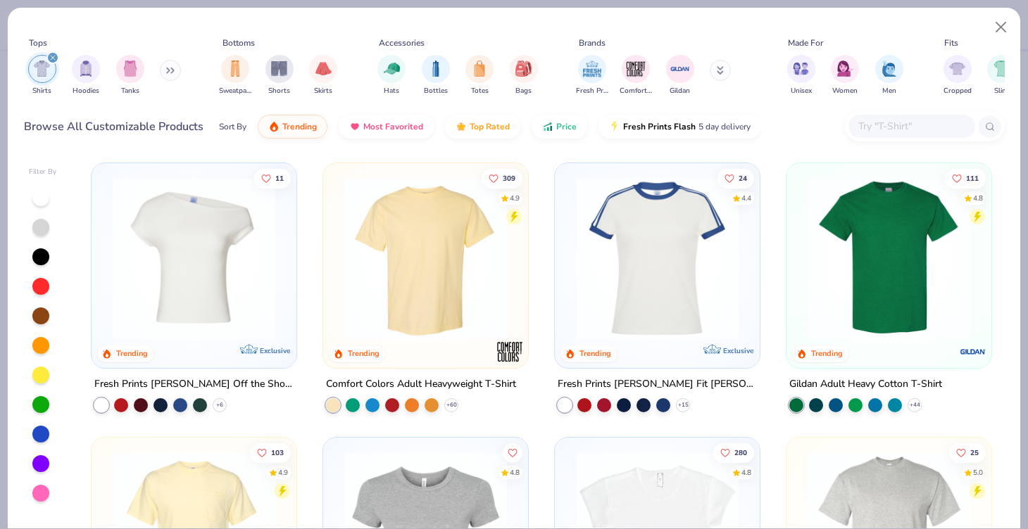
click at [415, 253] on img at bounding box center [425, 258] width 177 height 163
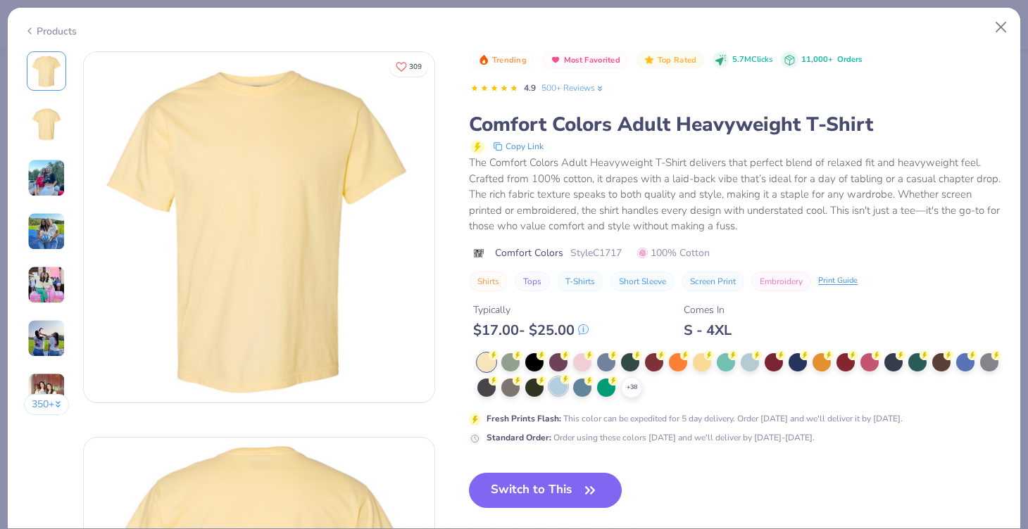
click at [556, 389] on div at bounding box center [558, 386] width 18 height 18
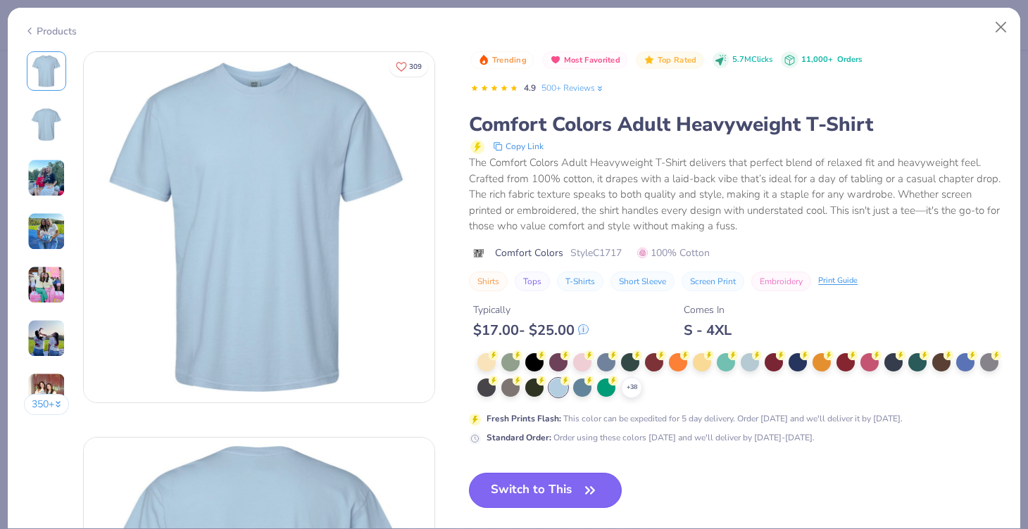
click at [544, 489] on button "Switch to This" at bounding box center [545, 490] width 153 height 35
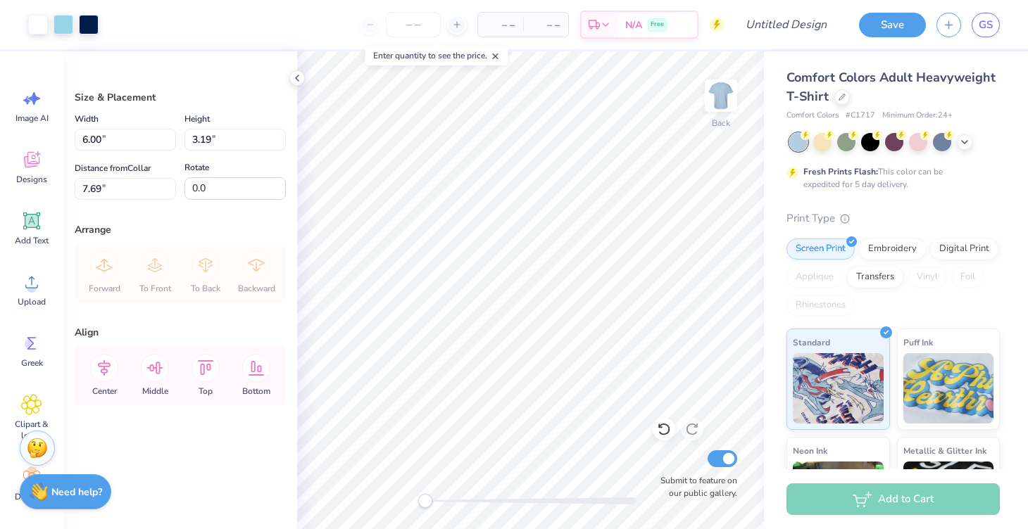
type input "9.85"
type input "5.23"
type input "3.00"
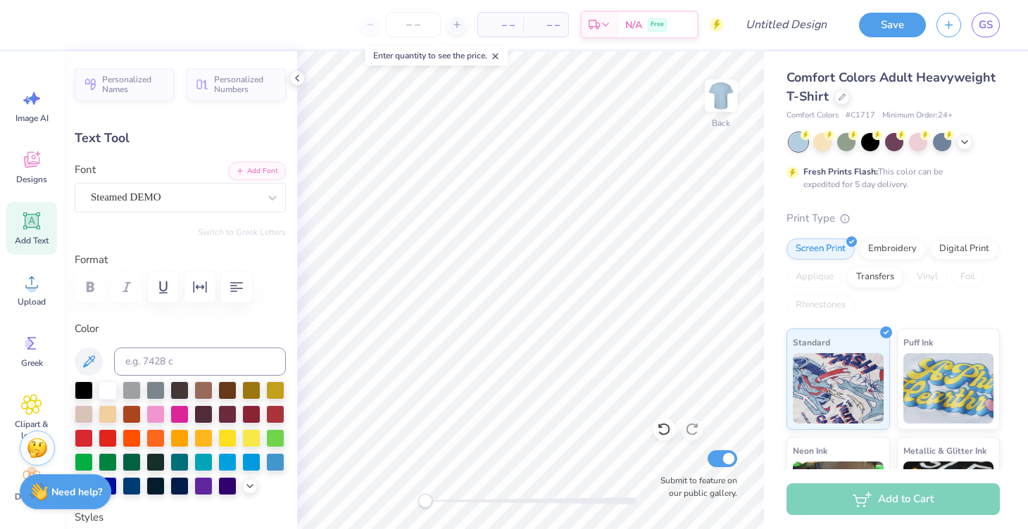
type textarea "K"
type textarea "Hearts"
type input "9.39"
type input "2.55"
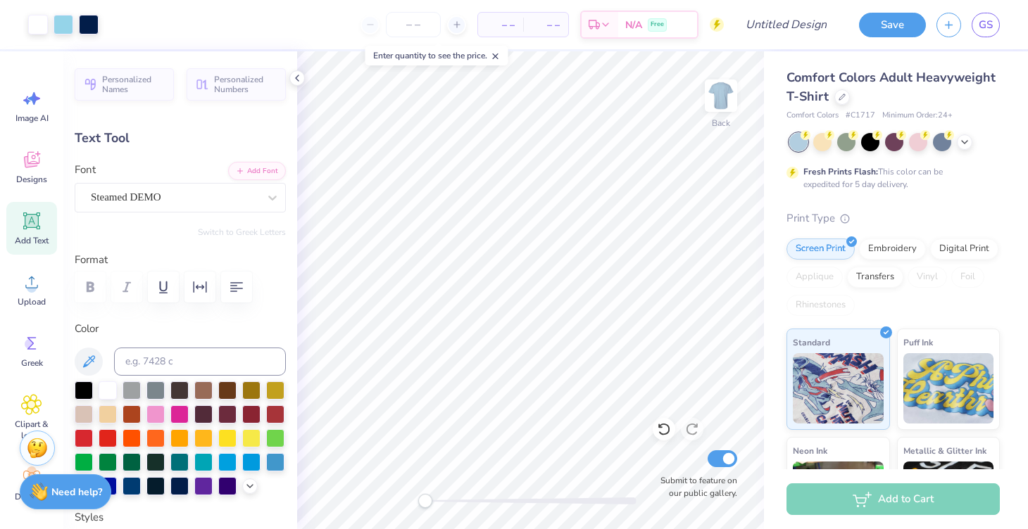
type input "5.62"
type textarea "United"
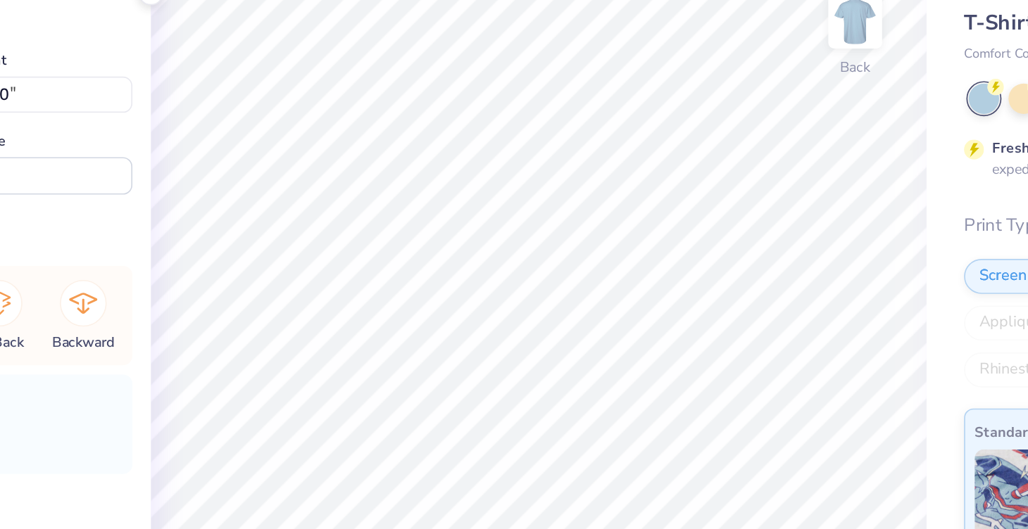
type input "0.78"
type input "0.80"
type input "6.59"
type input "0.78"
type input "0.80"
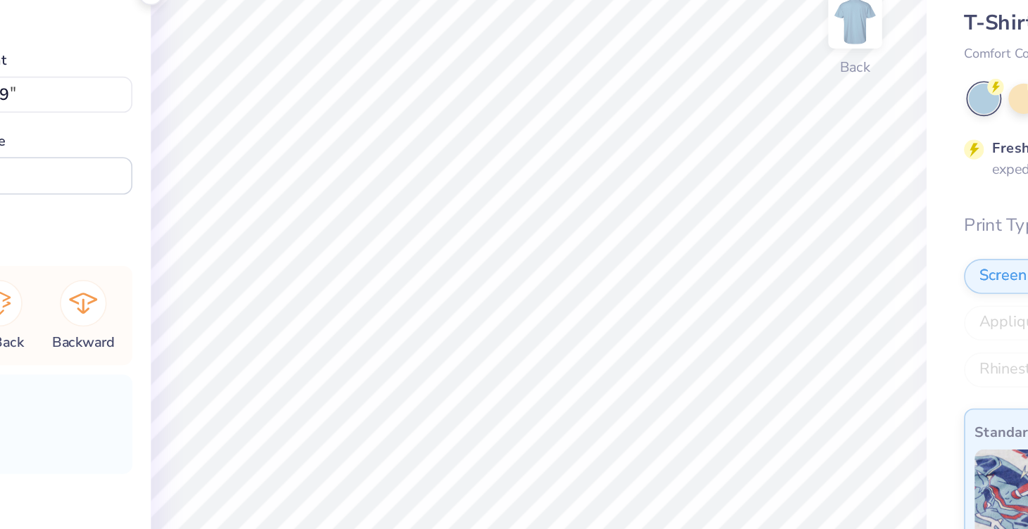
type input "8.23"
type input "0.55"
type input "0.56"
type input "6.32"
type input "7.16"
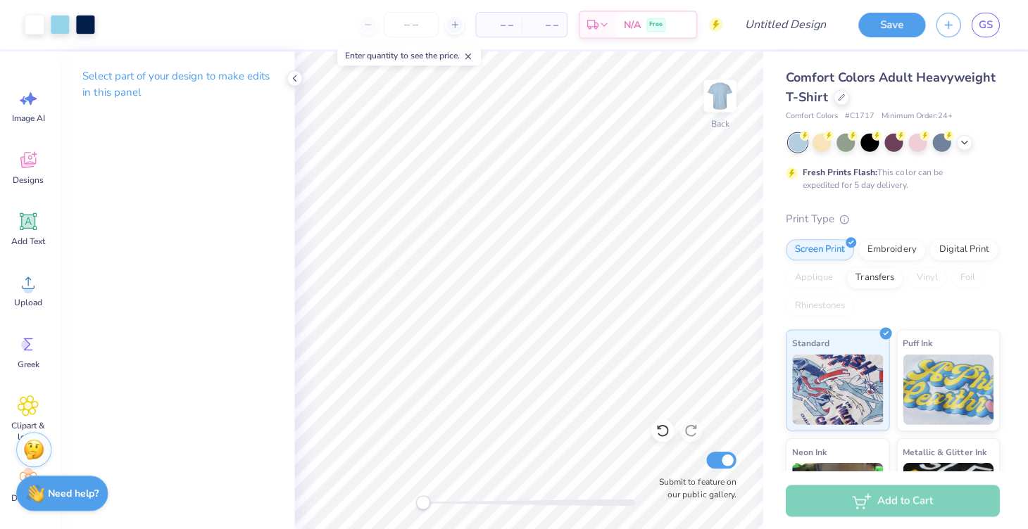
scroll to position [0, 0]
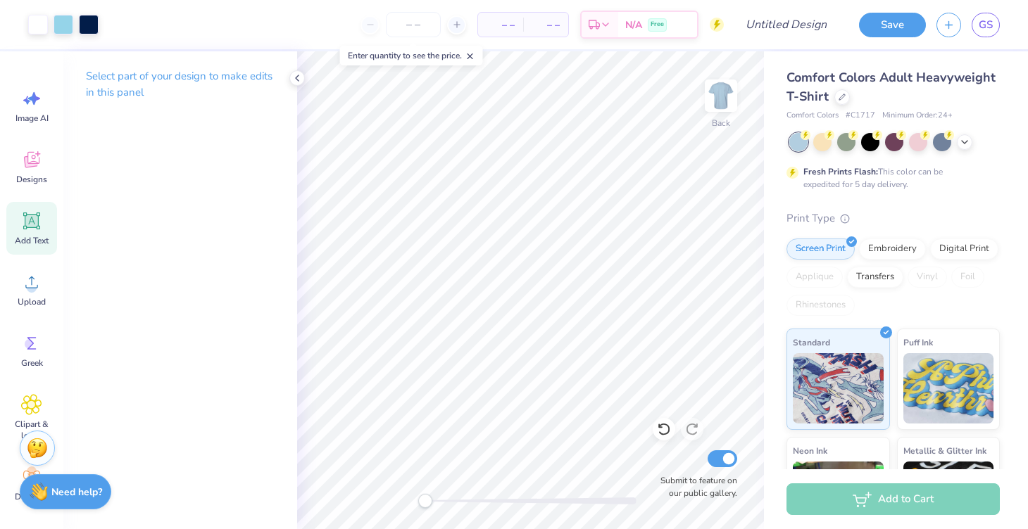
click at [29, 227] on icon at bounding box center [31, 221] width 17 height 17
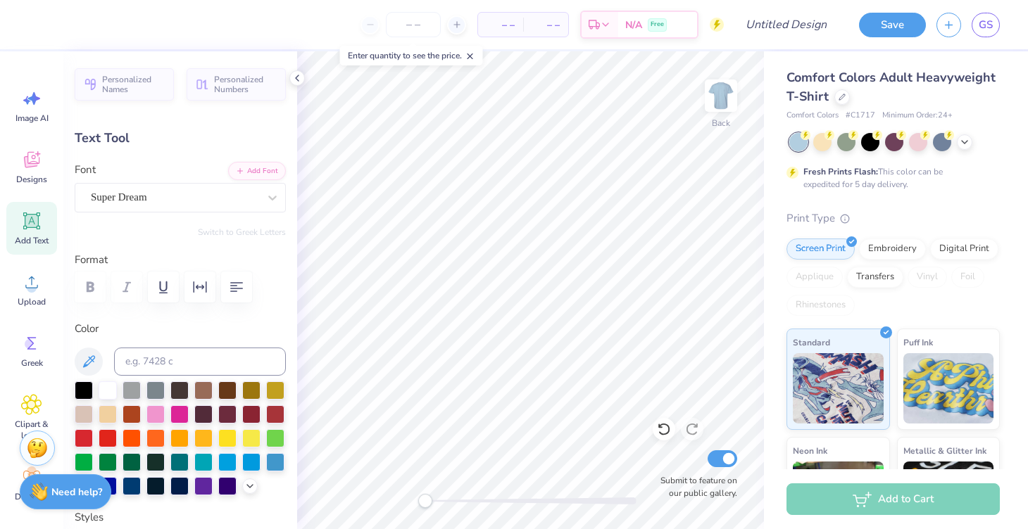
type textarea "KKG x KA"
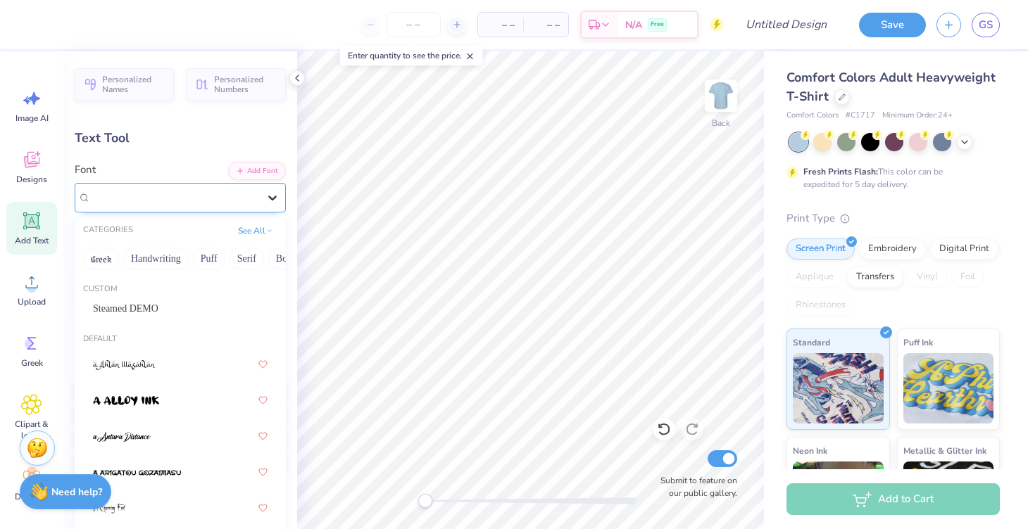
click at [260, 206] on div at bounding box center [272, 197] width 25 height 25
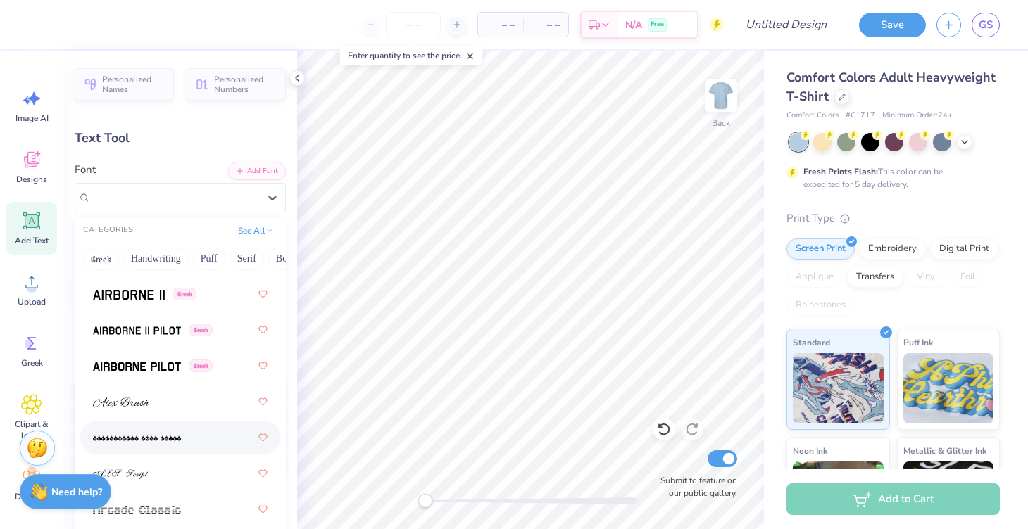
scroll to position [417, 0]
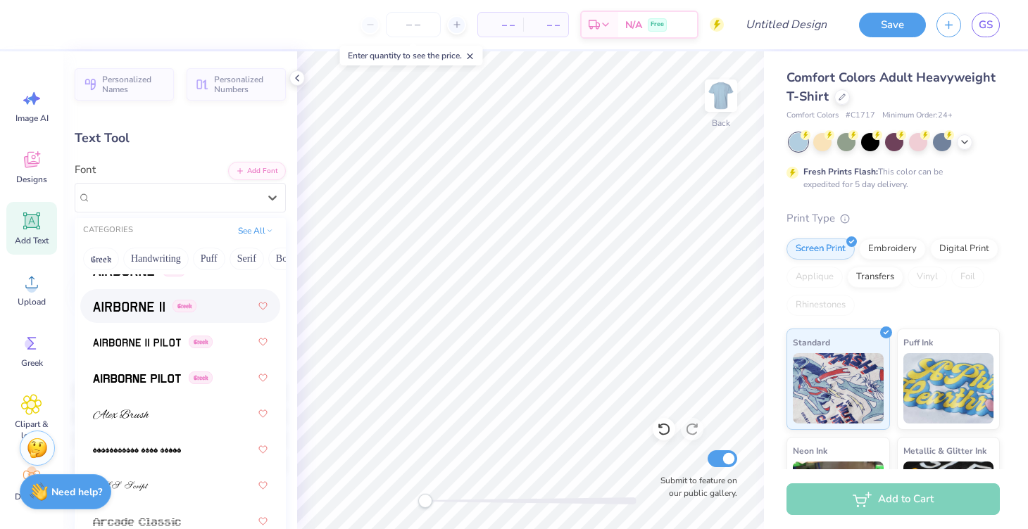
click at [150, 302] on img at bounding box center [129, 307] width 72 height 10
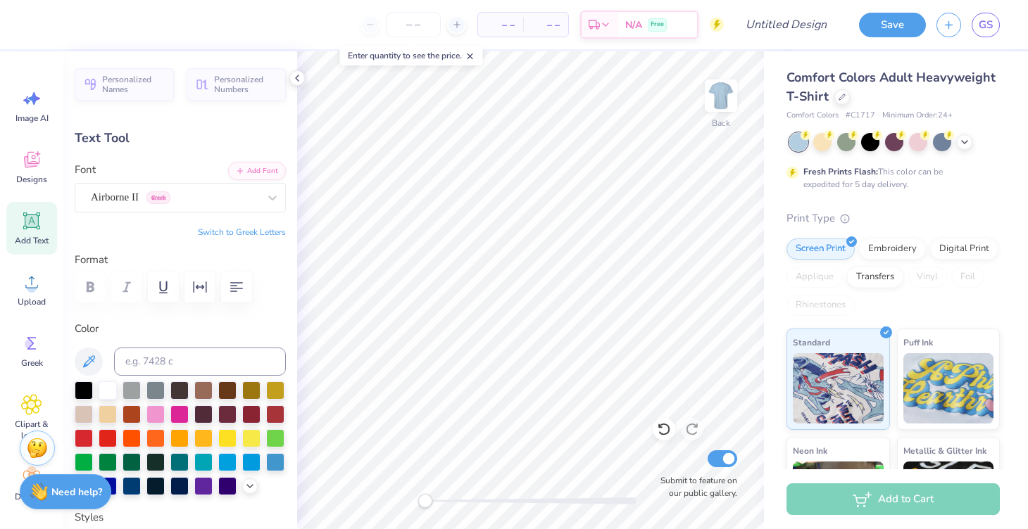
type input "2.51"
type input "0.43"
type input "11.65"
type input "4.16"
type input "0.71"
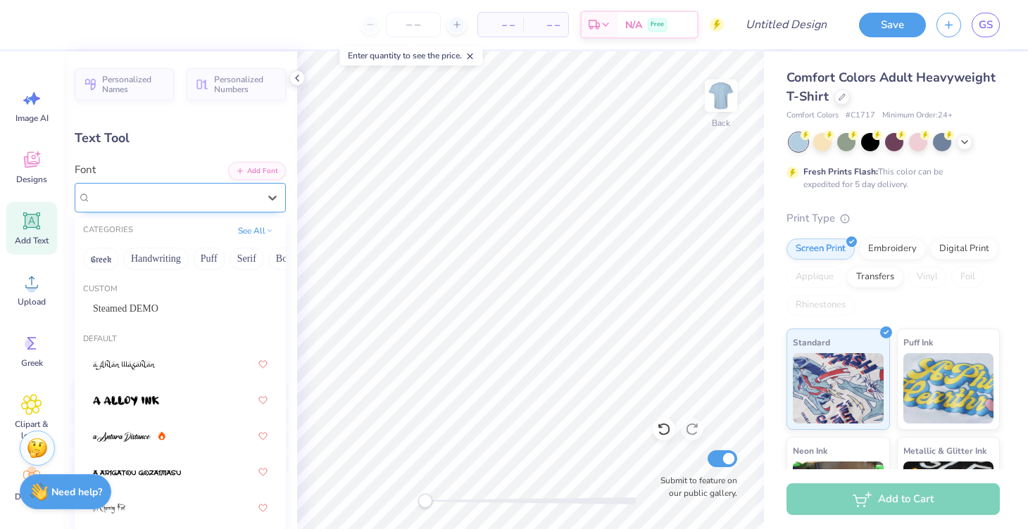
click at [173, 209] on div "Airborne II Greek" at bounding box center [180, 198] width 211 height 30
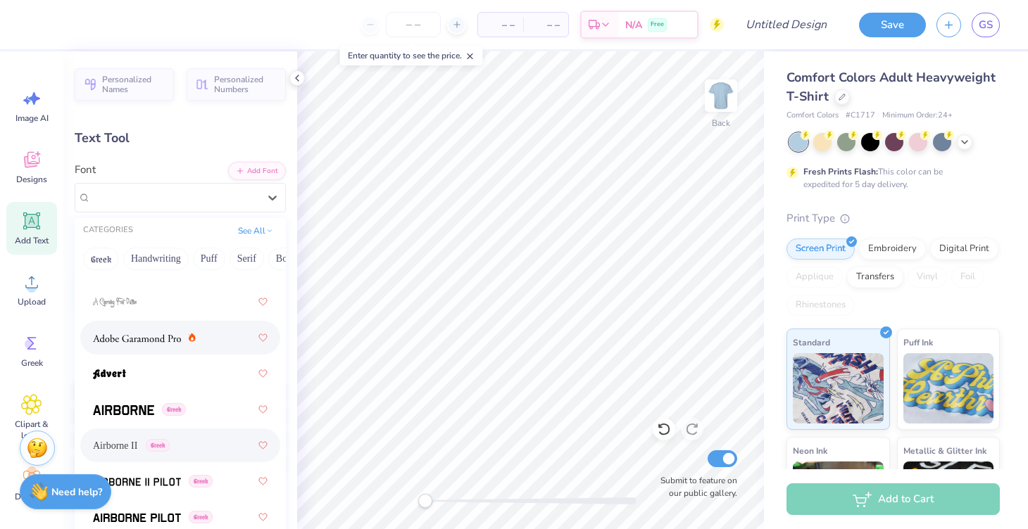
scroll to position [284, 0]
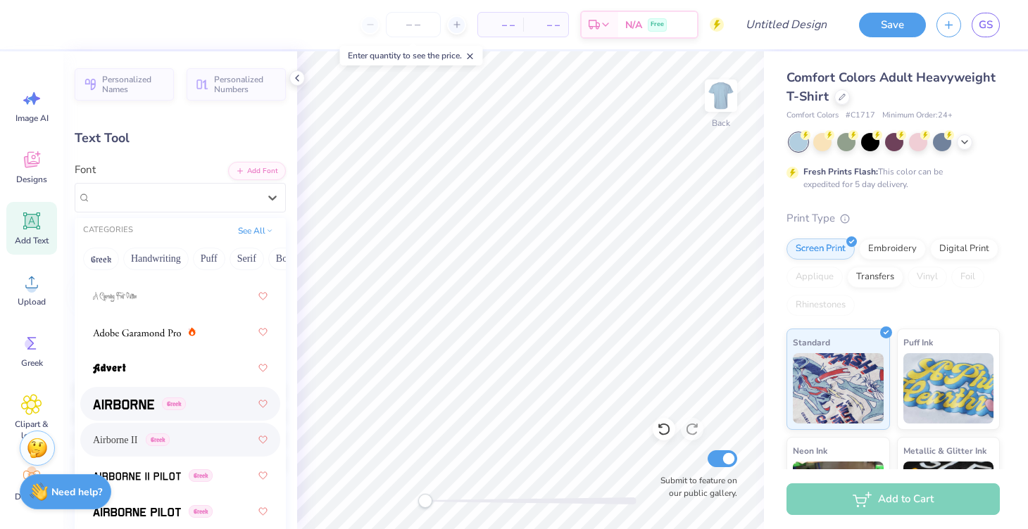
click at [137, 401] on img at bounding box center [123, 405] width 61 height 10
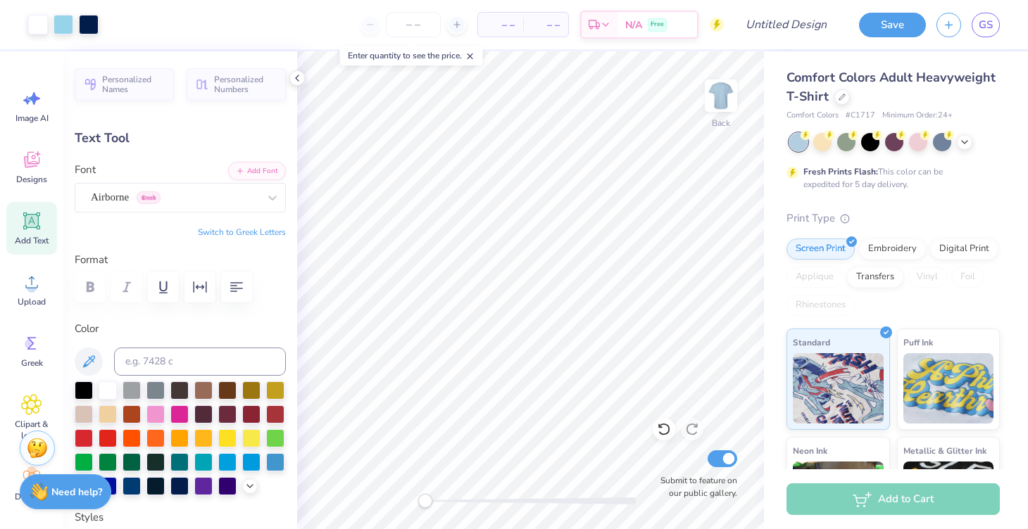
type input "4.23"
type input "8.52"
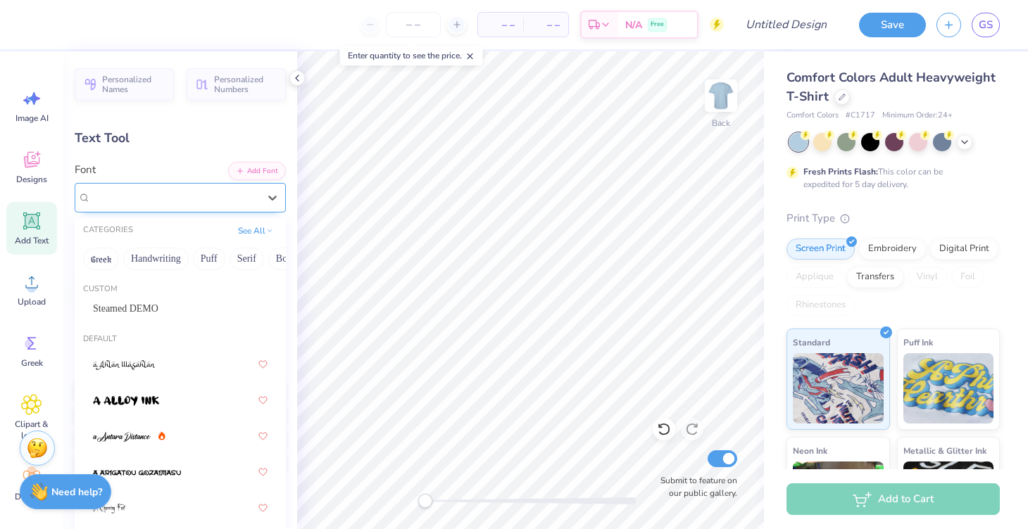
click at [228, 206] on div at bounding box center [175, 197] width 168 height 19
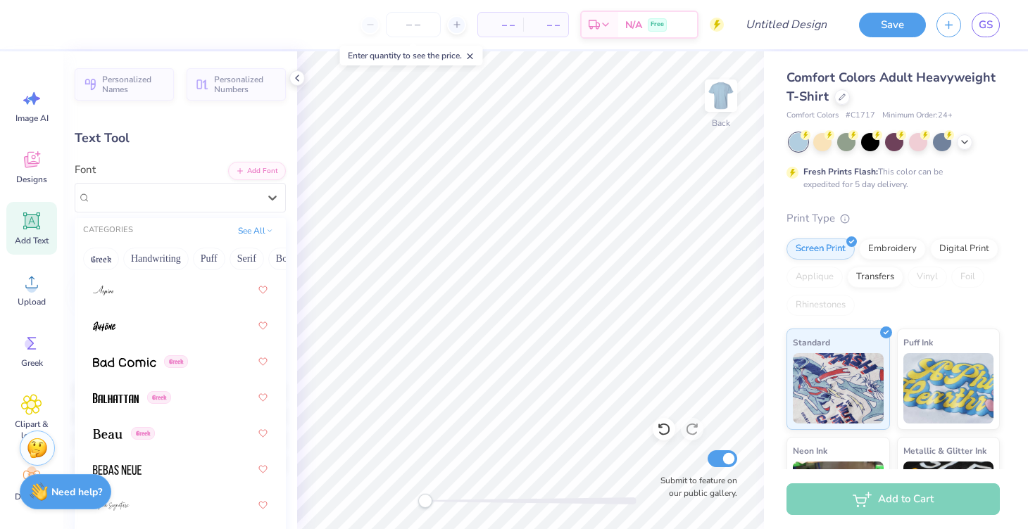
scroll to position [847, 0]
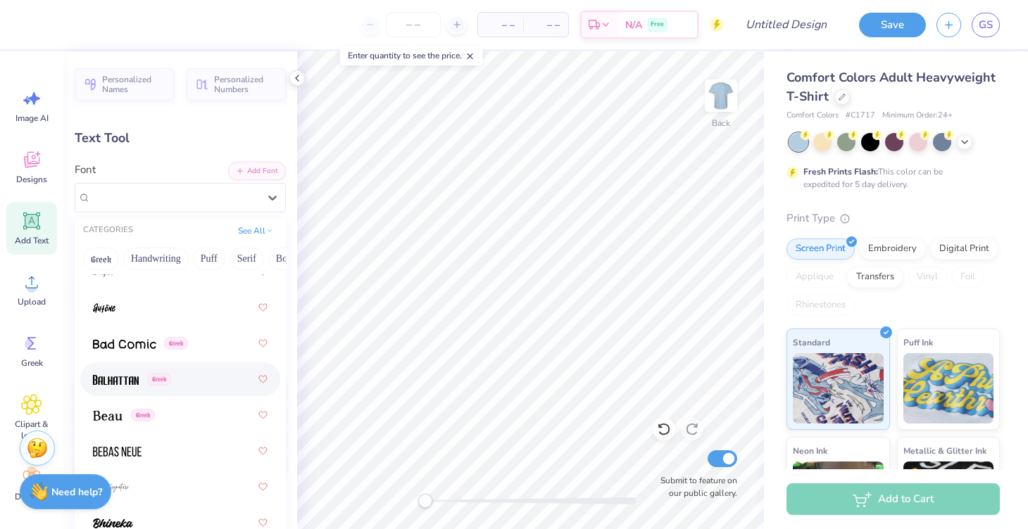
click at [120, 377] on img at bounding box center [116, 380] width 46 height 10
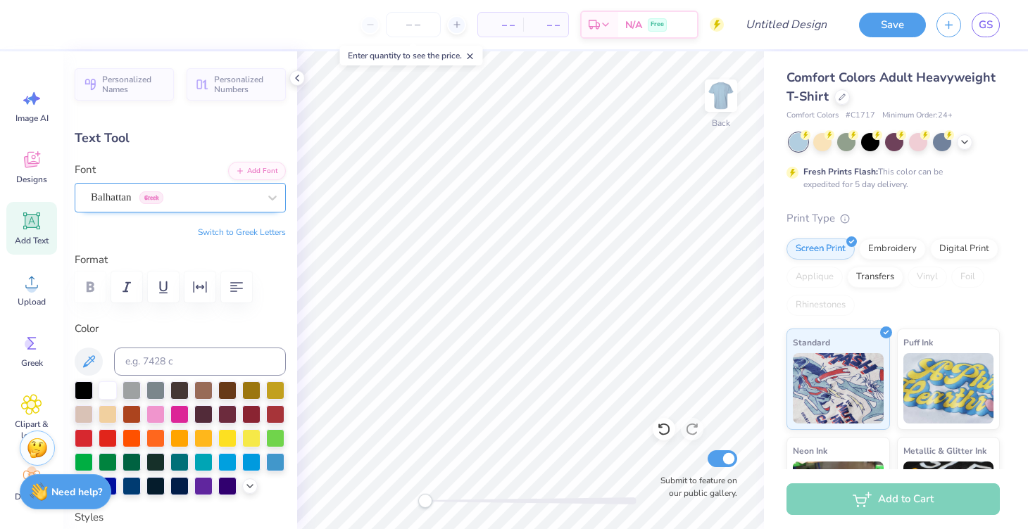
click at [180, 190] on div "Balhattan Greek" at bounding box center [174, 198] width 170 height 22
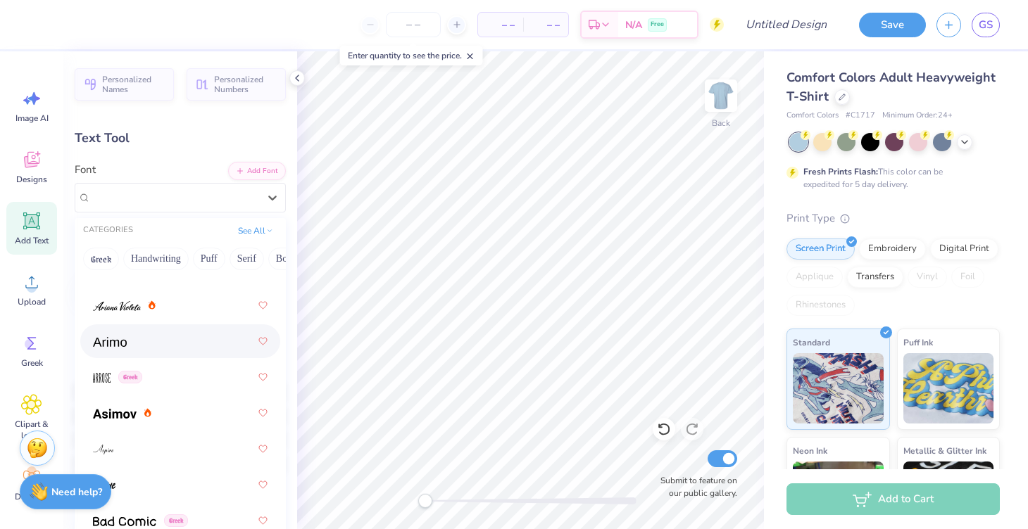
scroll to position [691, 0]
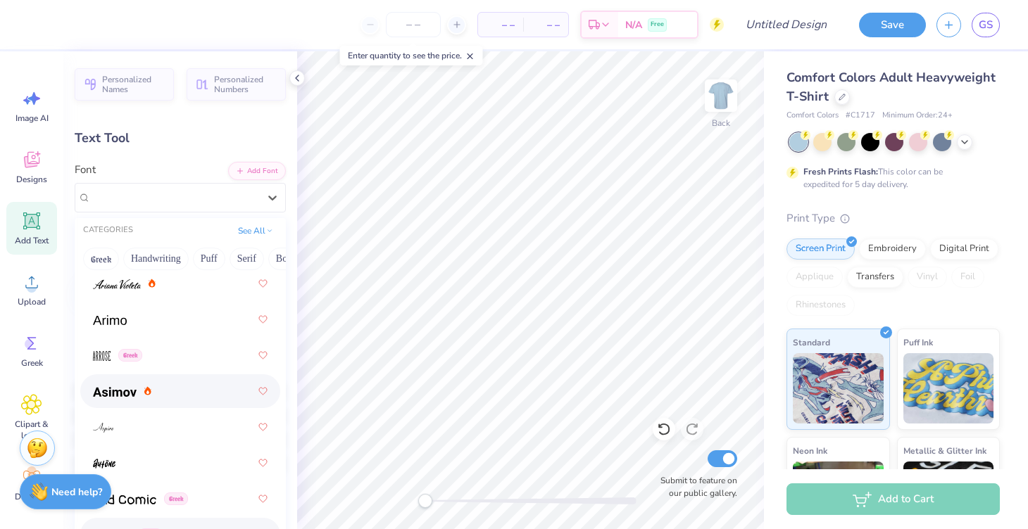
click at [131, 391] on img at bounding box center [115, 392] width 44 height 10
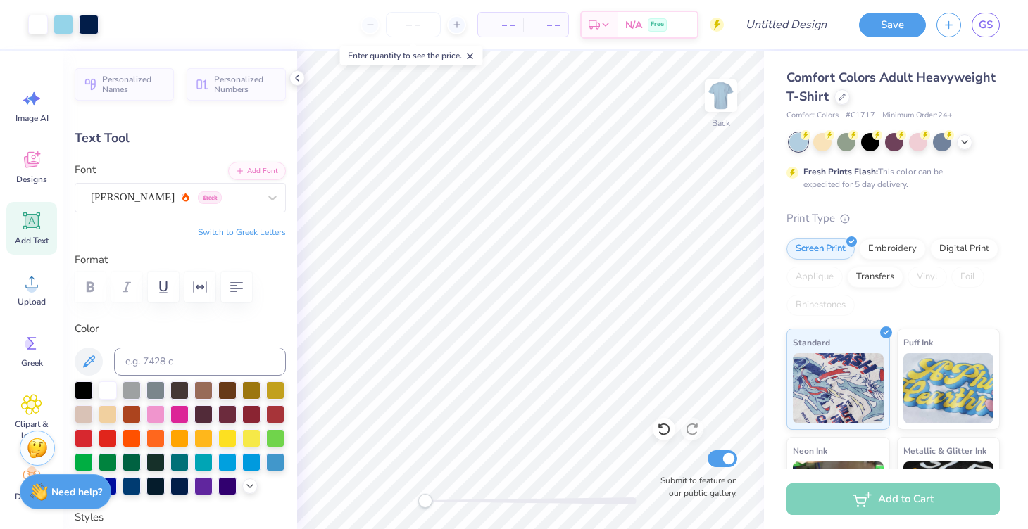
type input "4.05"
click at [971, 136] on div at bounding box center [894, 142] width 211 height 18
click at [956, 142] on div at bounding box center [894, 142] width 211 height 18
click at [965, 144] on icon at bounding box center [964, 140] width 11 height 11
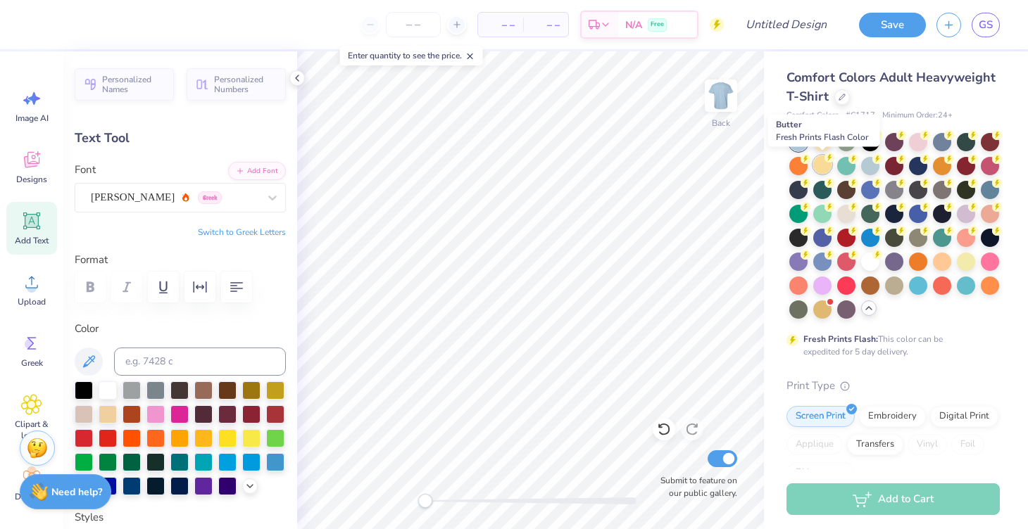
click at [822, 170] on div at bounding box center [822, 165] width 18 height 18
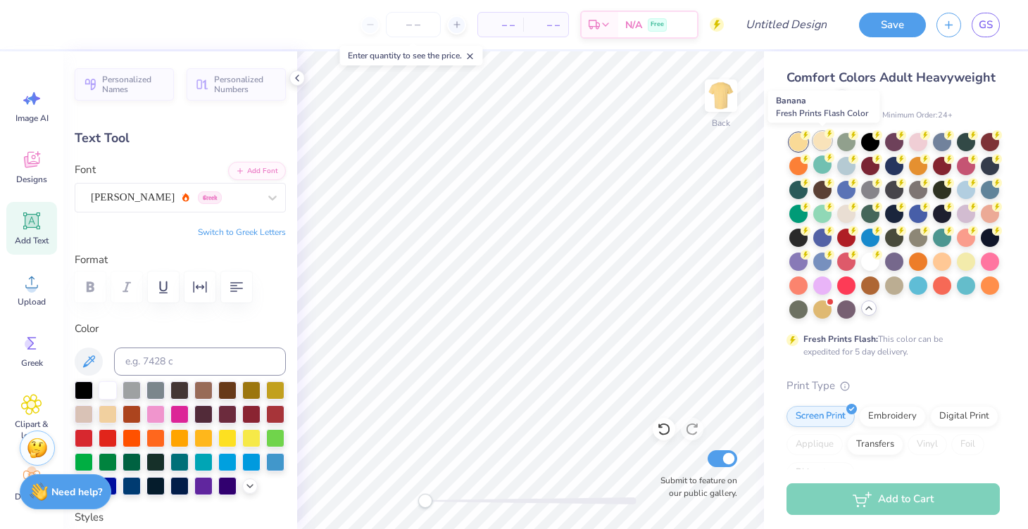
click at [817, 144] on div at bounding box center [822, 141] width 18 height 18
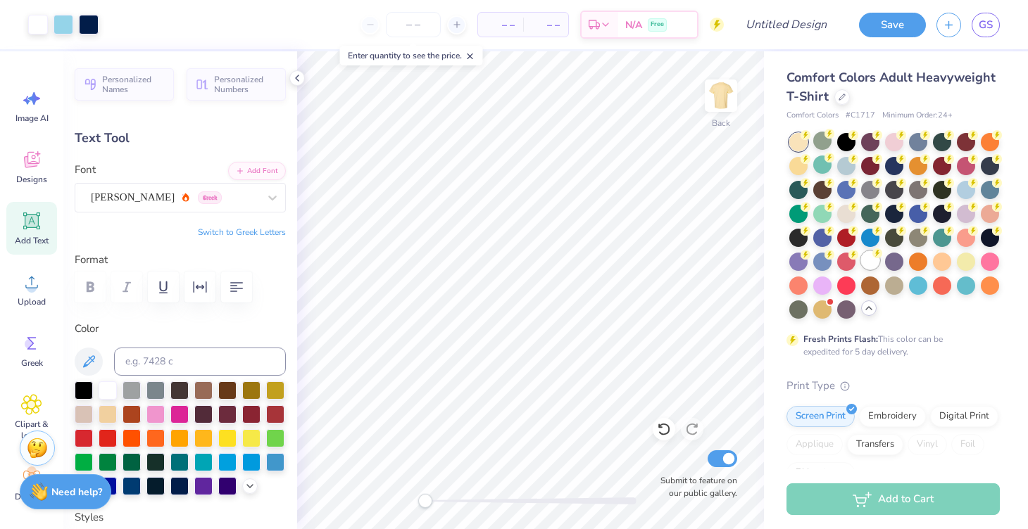
click at [876, 257] on circle at bounding box center [877, 254] width 10 height 10
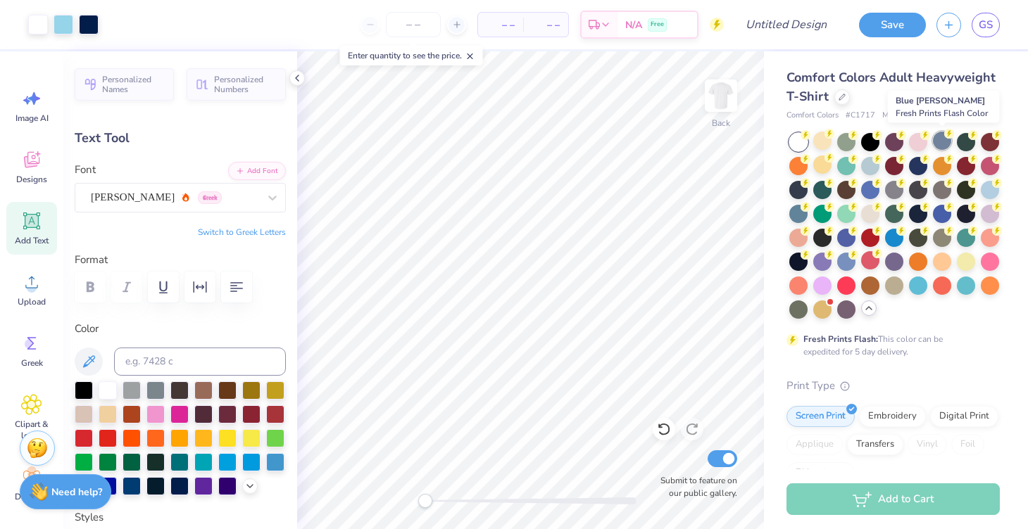
click at [941, 137] on div at bounding box center [942, 141] width 18 height 18
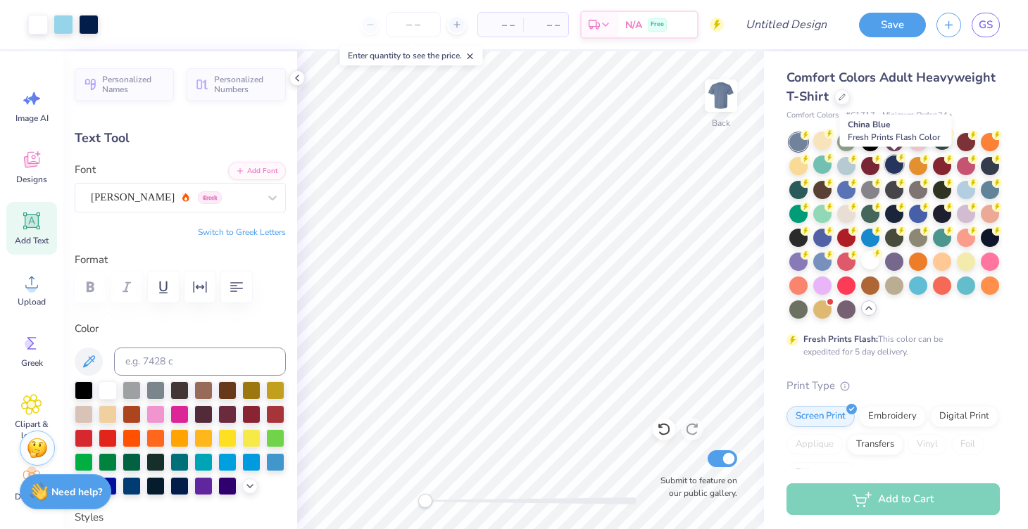
click at [891, 161] on div at bounding box center [894, 165] width 18 height 18
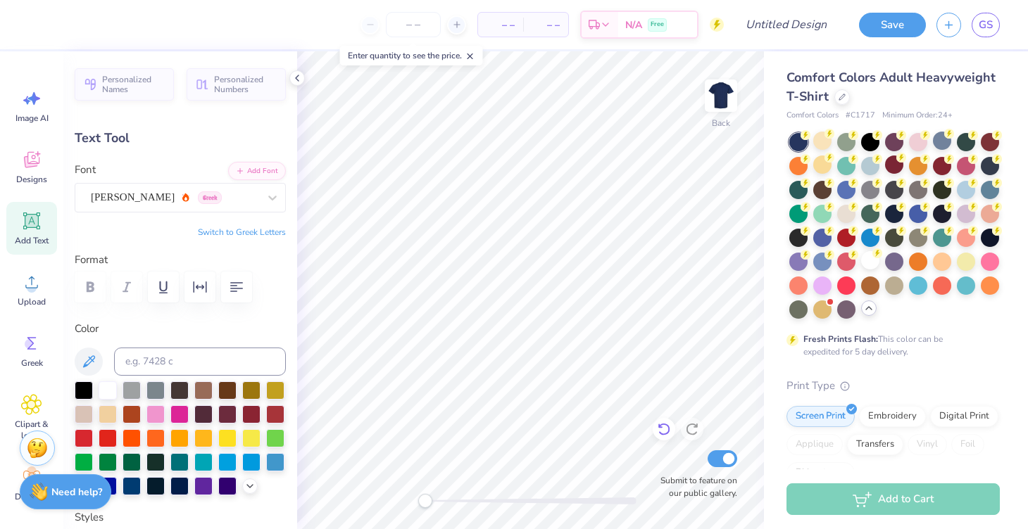
click at [664, 431] on icon at bounding box center [664, 429] width 14 height 14
click at [984, 164] on div at bounding box center [990, 165] width 18 height 18
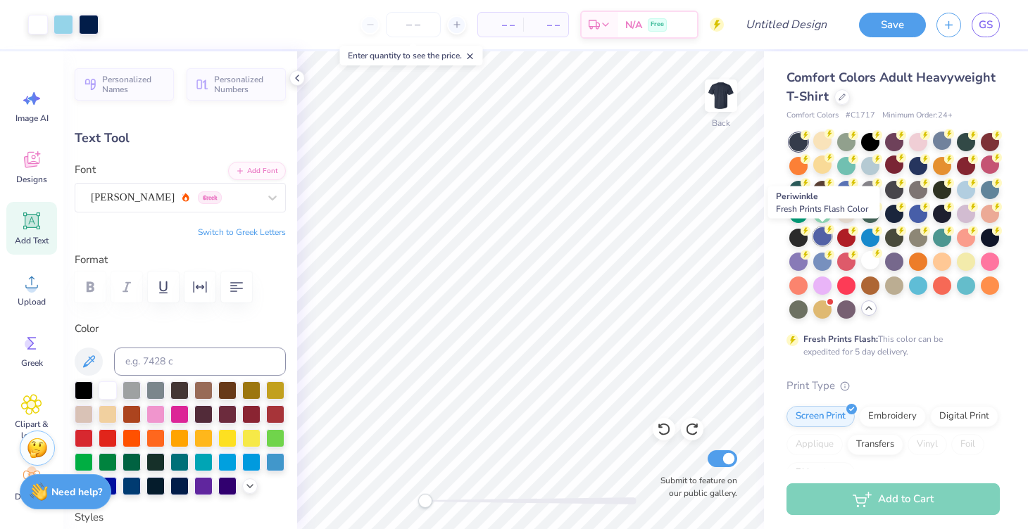
click at [821, 236] on div at bounding box center [822, 236] width 18 height 18
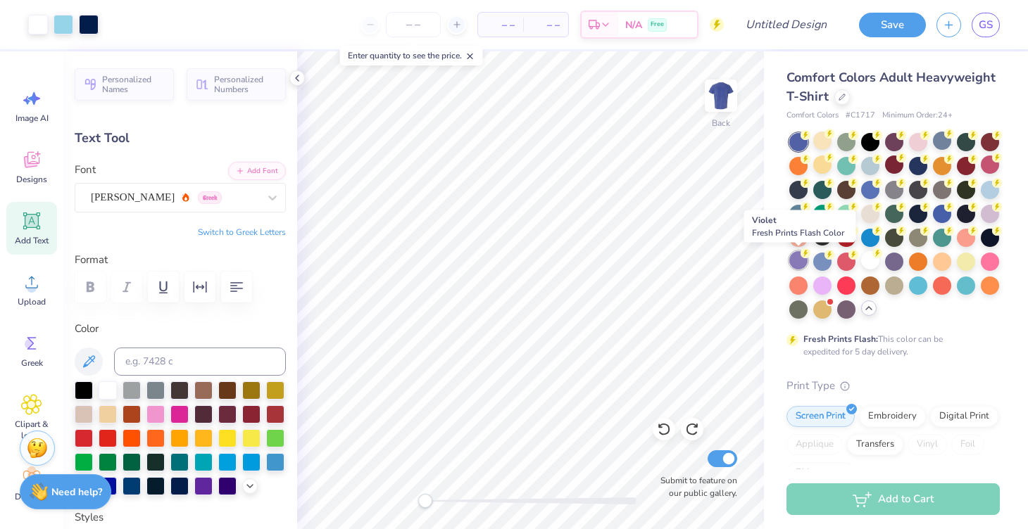
click at [797, 254] on div at bounding box center [798, 260] width 18 height 18
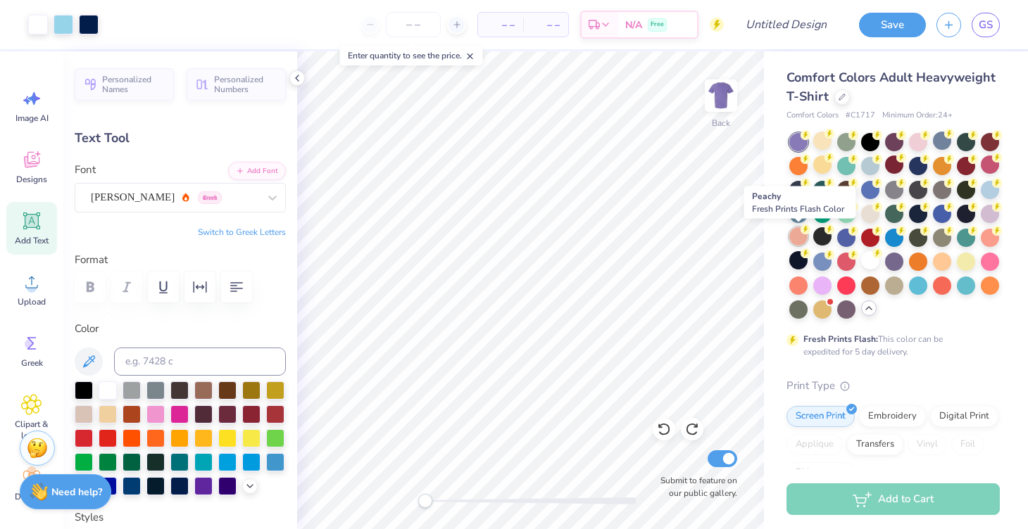
click at [795, 239] on div at bounding box center [798, 236] width 18 height 18
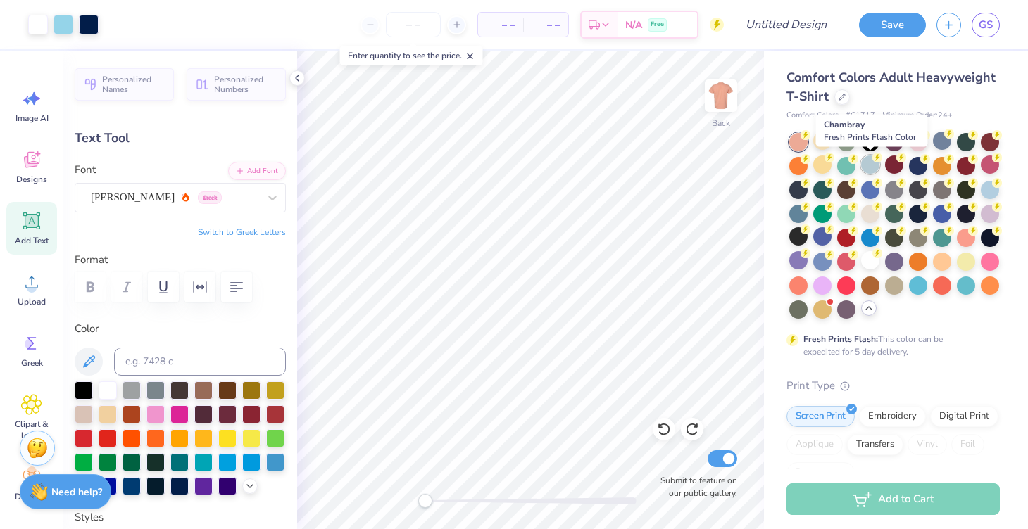
click at [869, 165] on div at bounding box center [870, 165] width 18 height 18
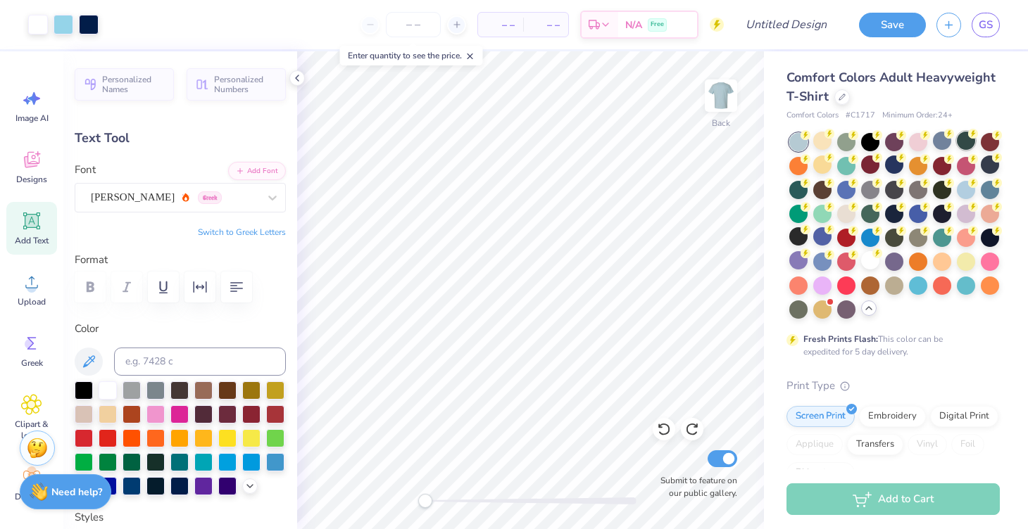
click at [962, 144] on div at bounding box center [966, 141] width 18 height 18
click at [797, 193] on div at bounding box center [798, 189] width 18 height 18
click at [799, 213] on div at bounding box center [798, 212] width 18 height 18
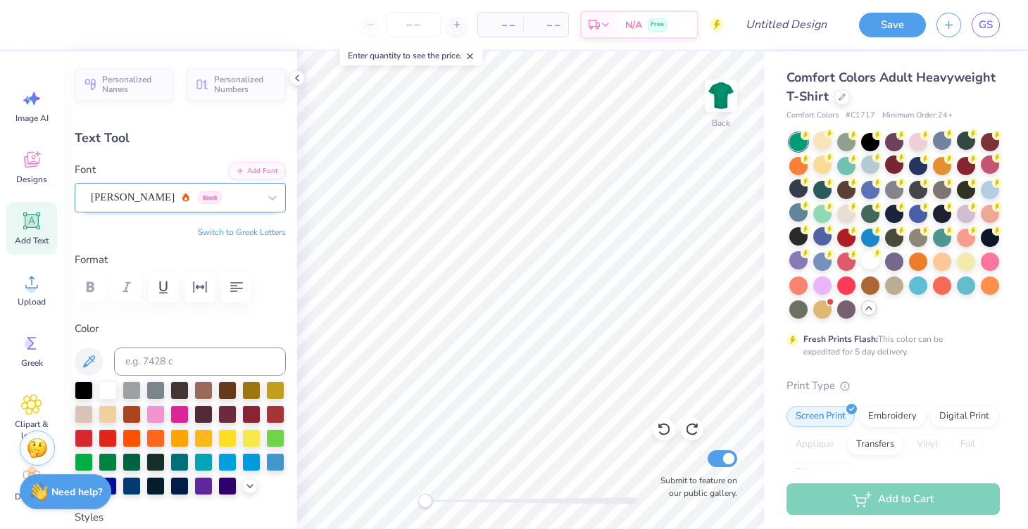
click at [241, 199] on div "Asimov Greek" at bounding box center [174, 198] width 170 height 22
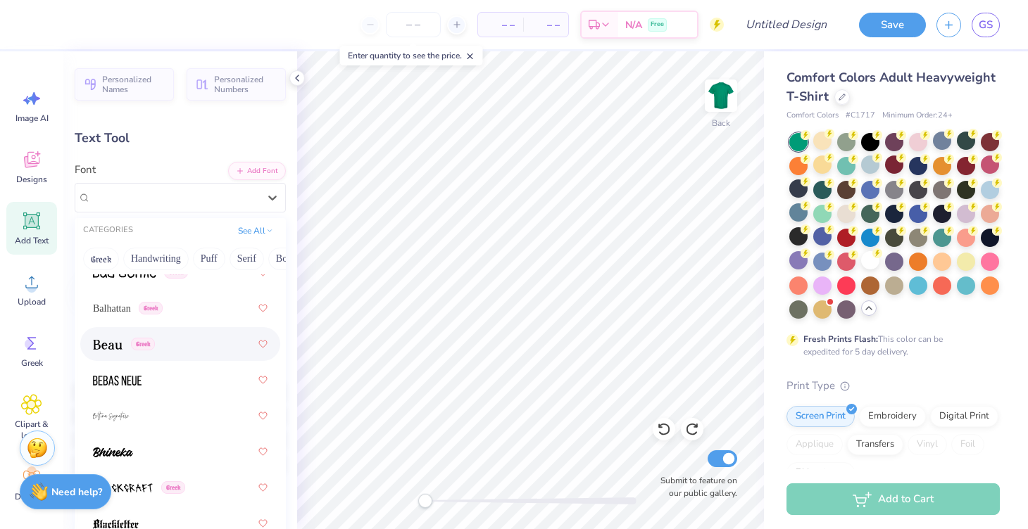
scroll to position [931, 0]
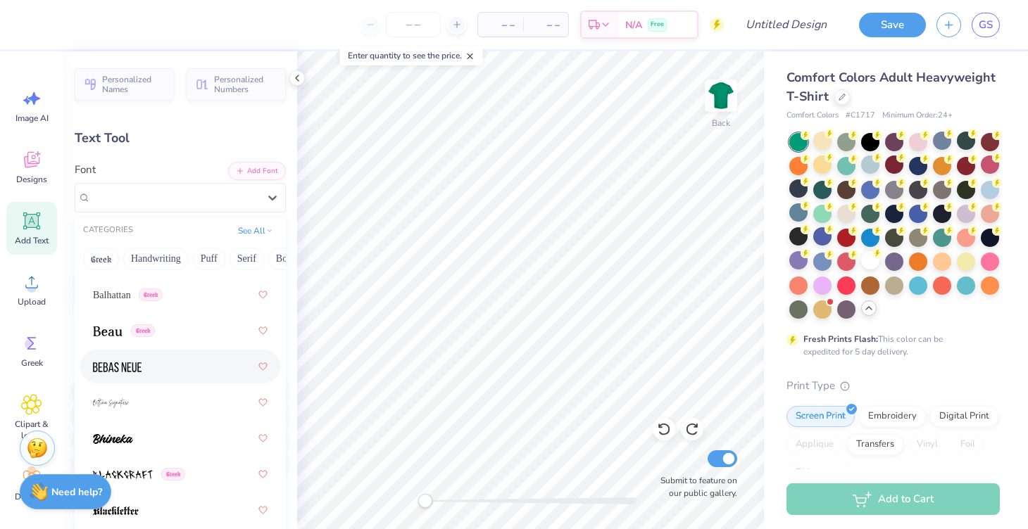
click at [188, 363] on div at bounding box center [180, 366] width 175 height 25
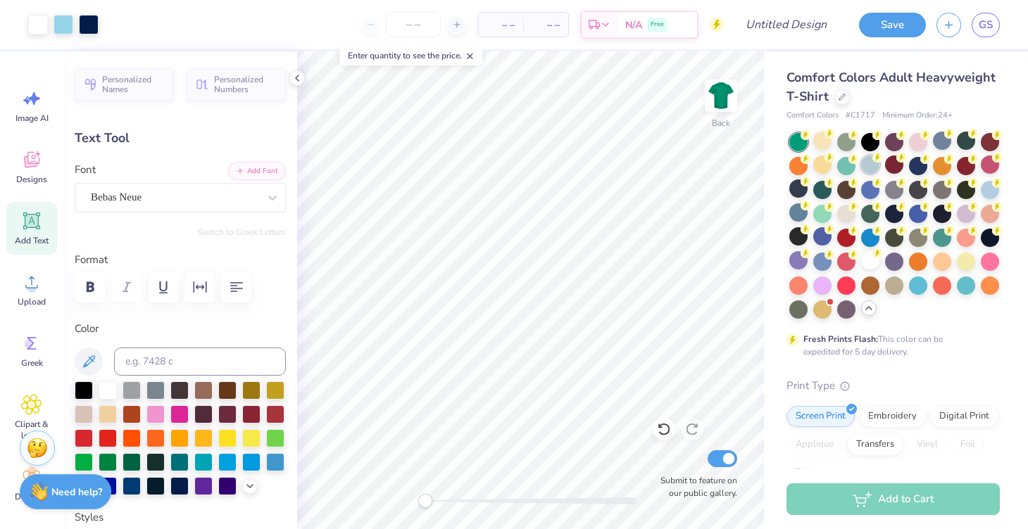
click at [867, 169] on div at bounding box center [870, 165] width 18 height 18
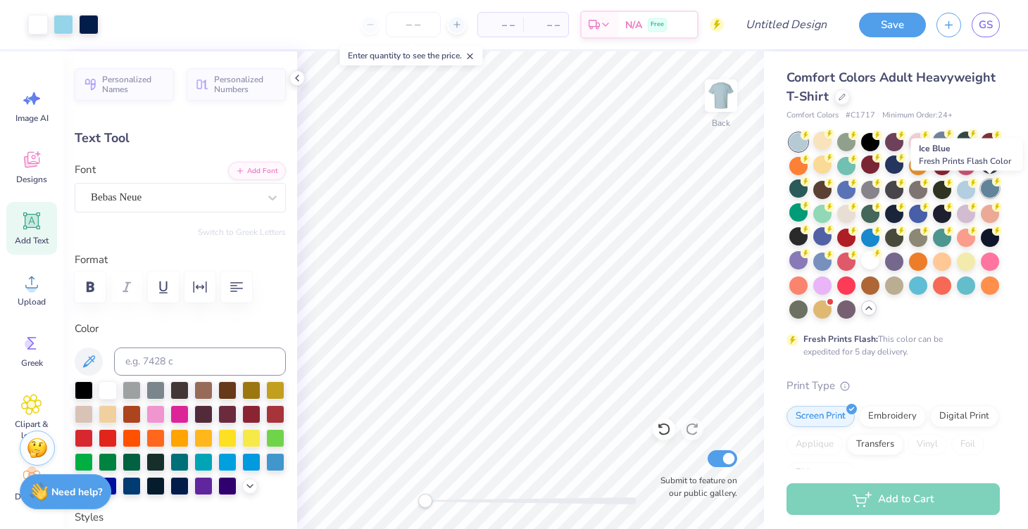
click at [990, 192] on div at bounding box center [990, 189] width 18 height 18
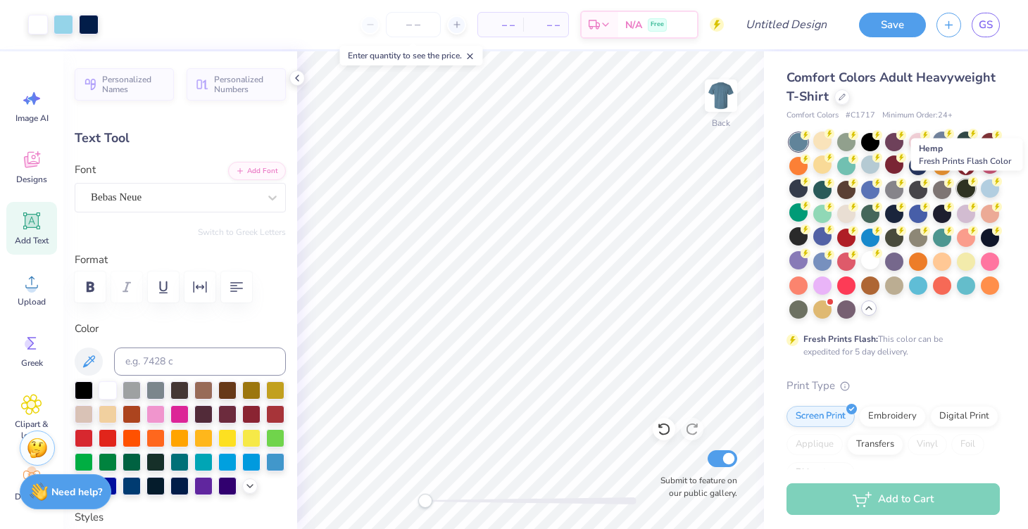
click at [963, 192] on div at bounding box center [966, 189] width 18 height 18
click at [872, 163] on div at bounding box center [870, 165] width 18 height 18
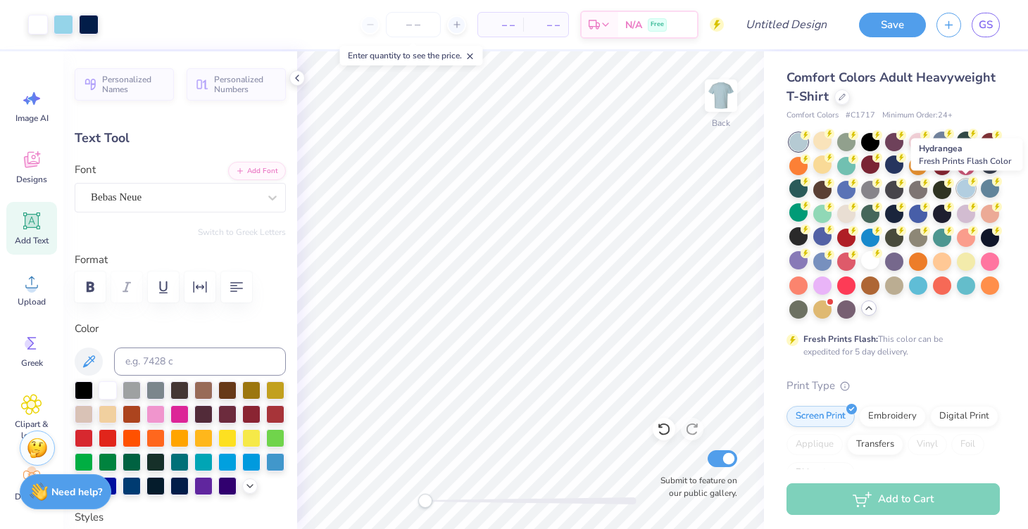
click at [963, 187] on div at bounding box center [966, 189] width 18 height 18
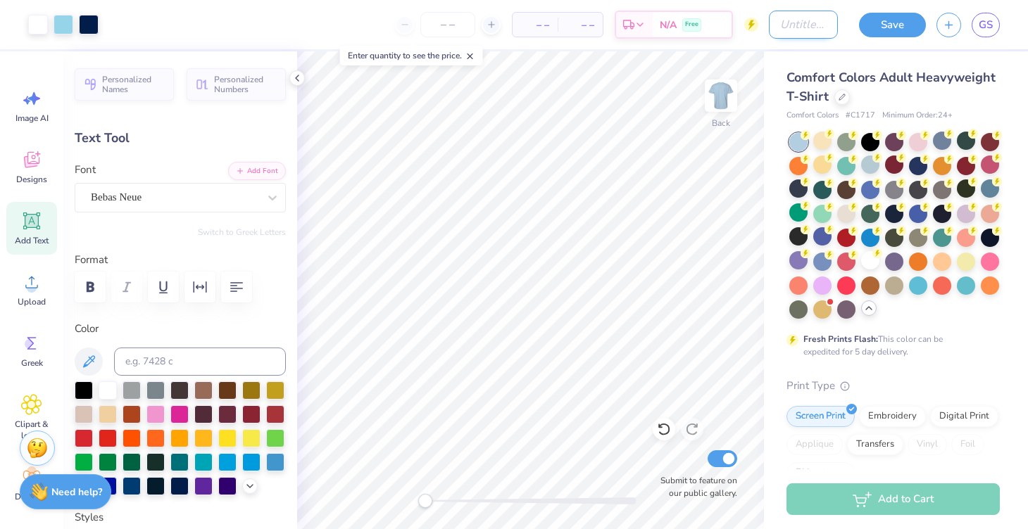
click at [789, 25] on input "Design Title" at bounding box center [803, 25] width 69 height 28
type input "kkgxka mock"
click at [875, 42] on div "Save GS" at bounding box center [938, 24] width 180 height 49
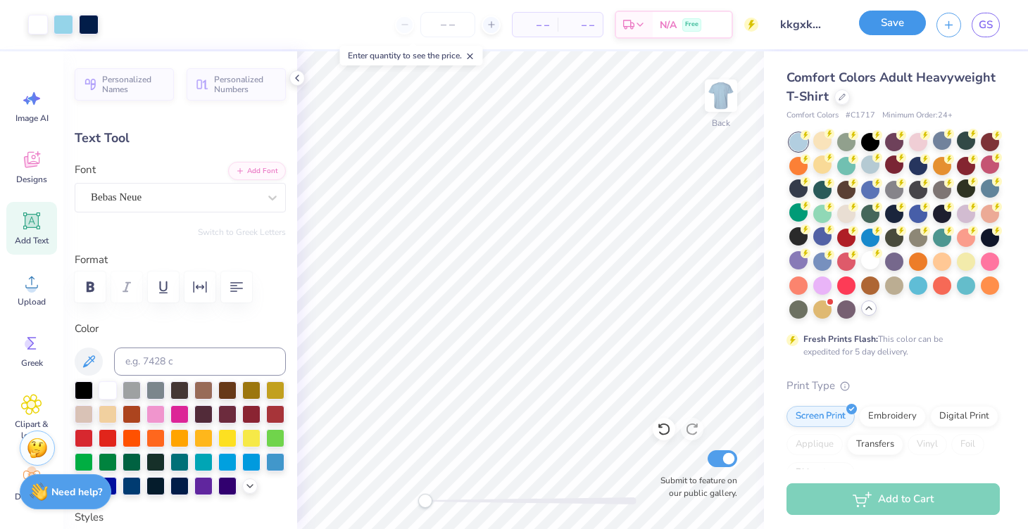
click at [879, 24] on button "Save" at bounding box center [892, 23] width 67 height 25
